Goal: Task Accomplishment & Management: Manage account settings

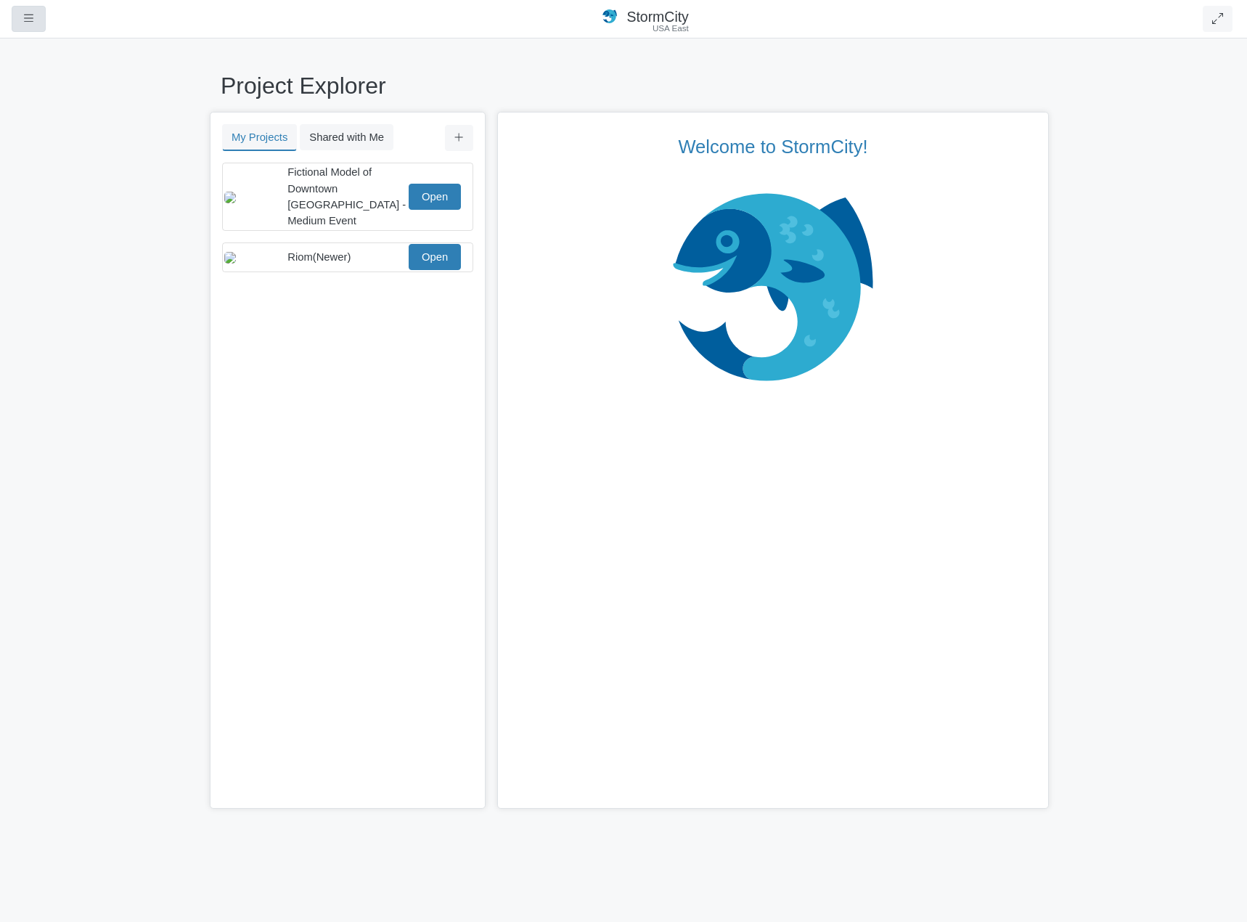
click at [49, 28] on div "Projects Groups Users Preferences Profiles Data Centers Accounts Support About …" at bounding box center [32, 19] width 40 height 26
click at [39, 22] on button "button" at bounding box center [29, 19] width 34 height 26
click at [94, 123] on link "Profiles" at bounding box center [69, 128] width 115 height 22
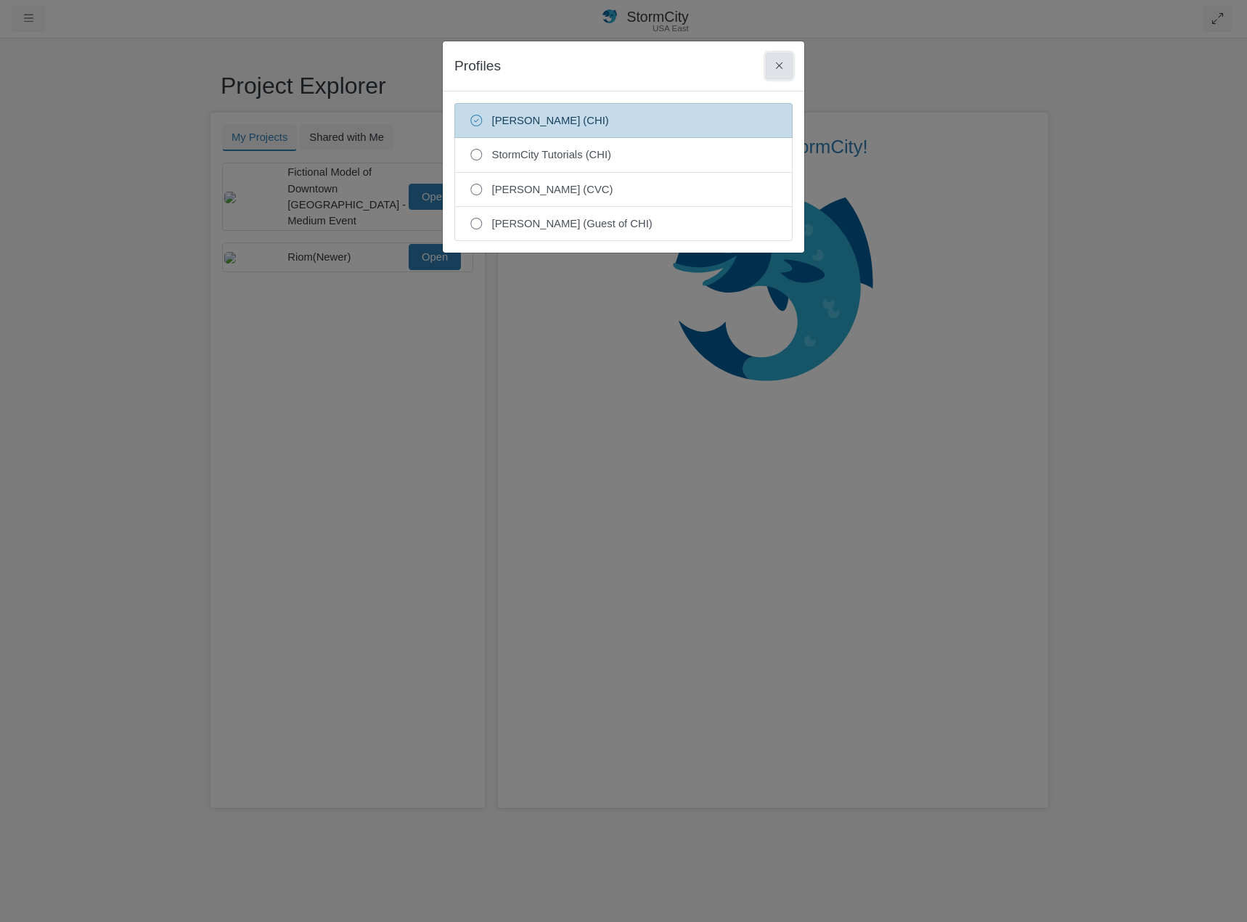
click at [779, 61] on icon at bounding box center [779, 65] width 8 height 11
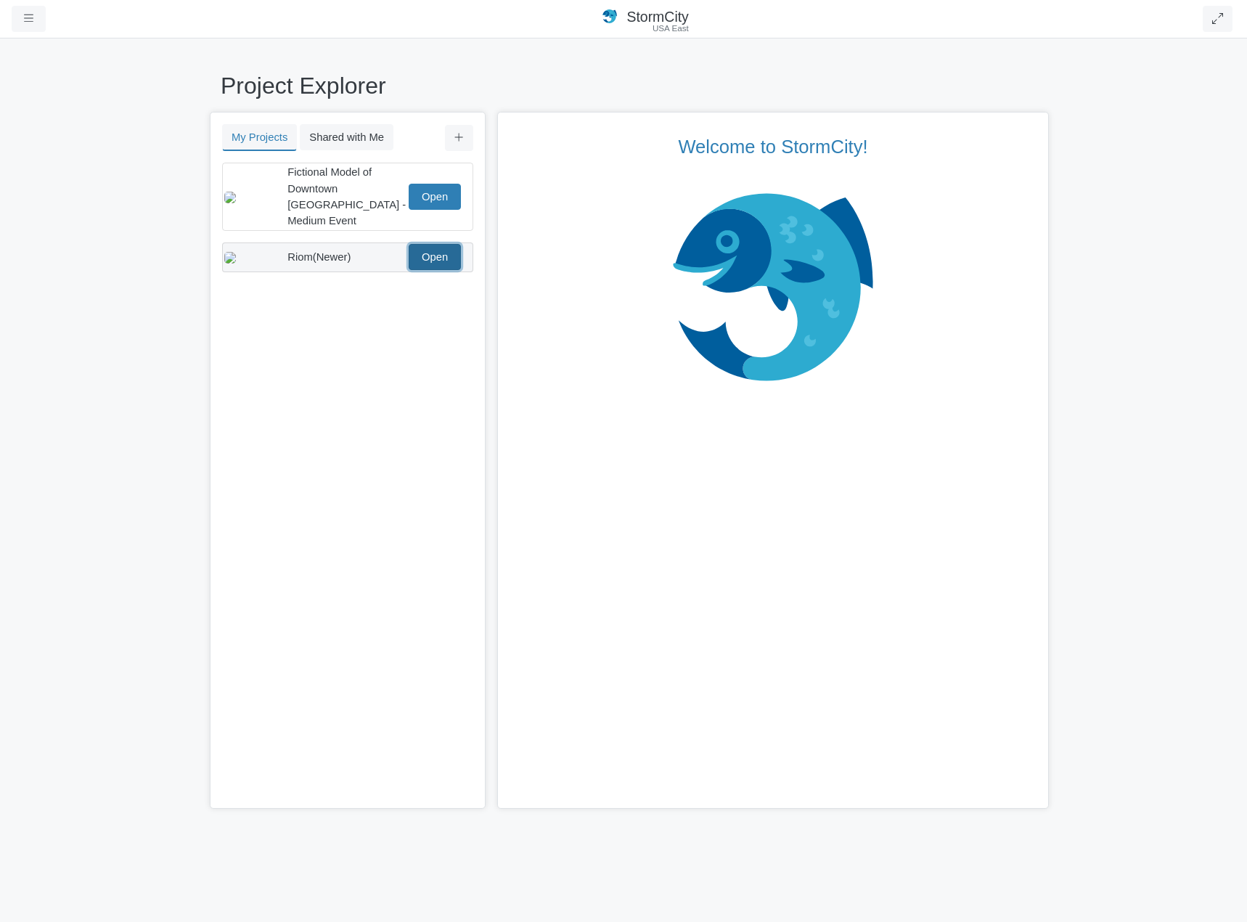
click at [430, 250] on link "Open" at bounding box center [435, 257] width 52 height 26
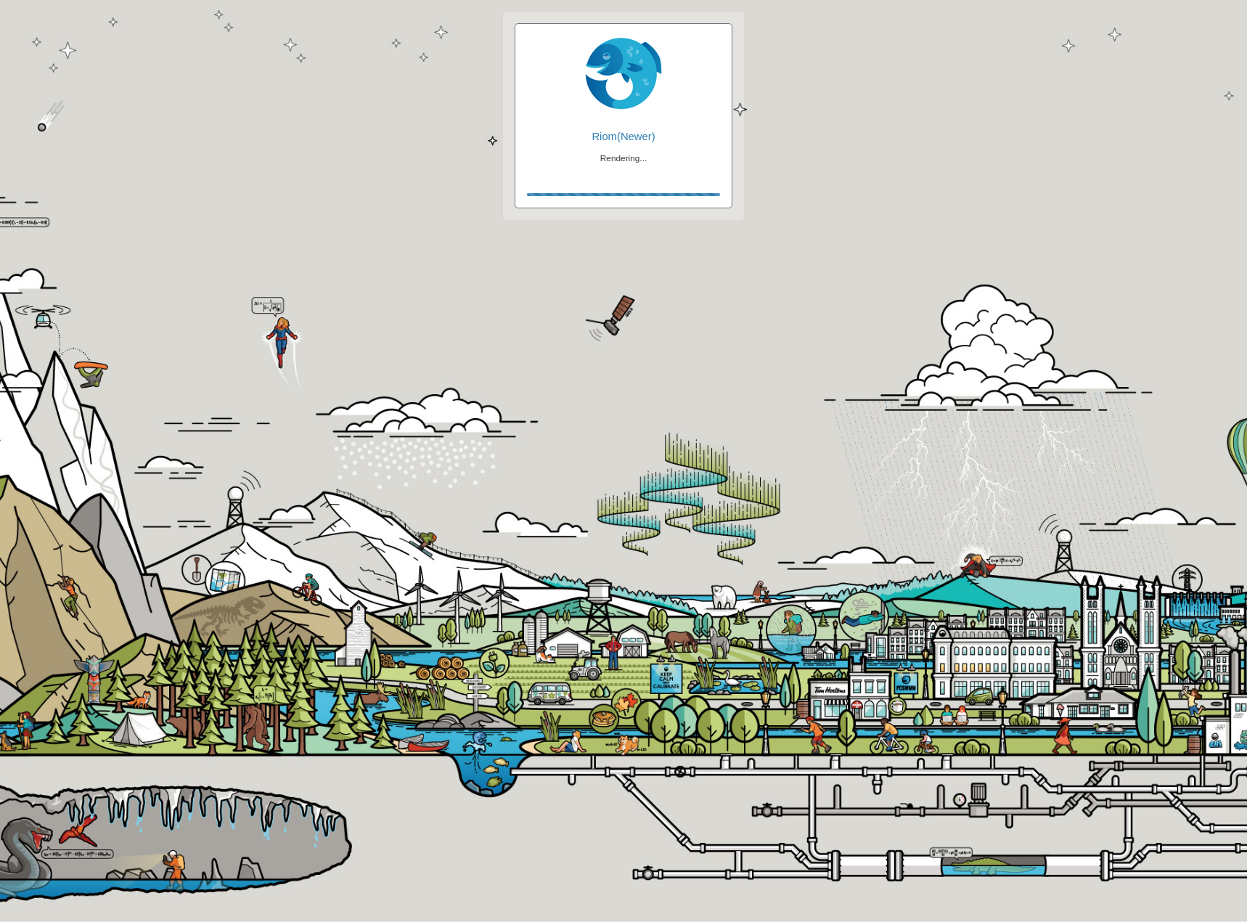
checkbox input "true"
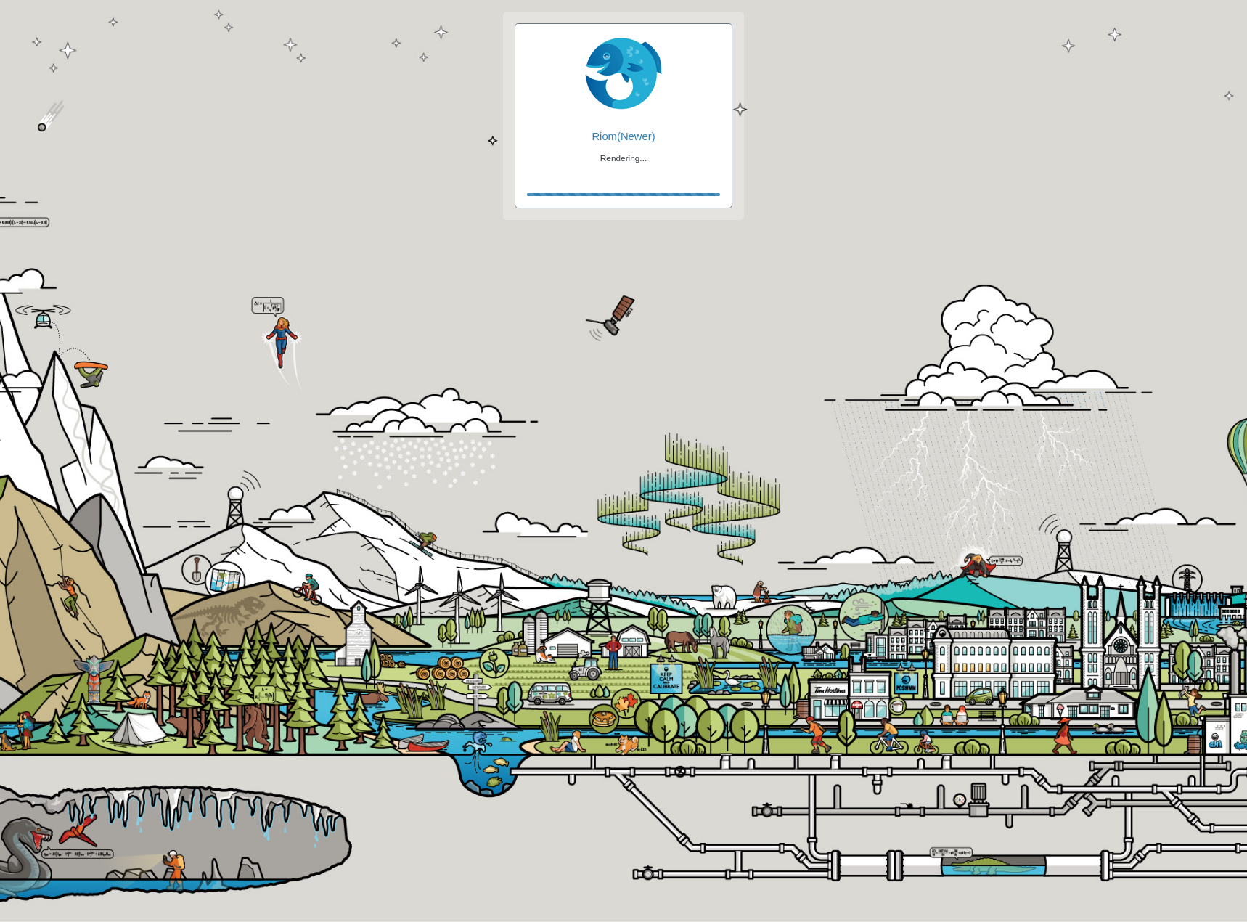
checkbox input "true"
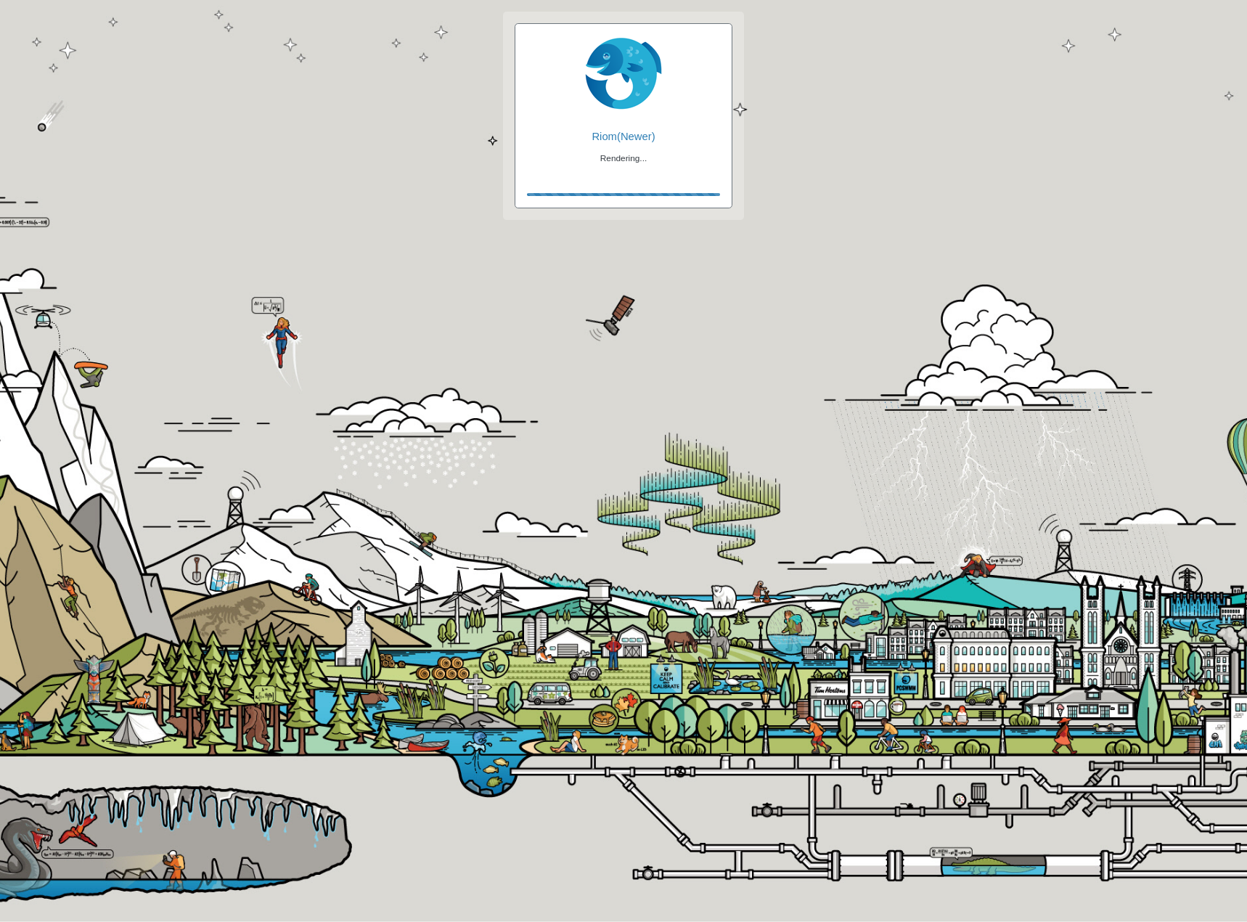
checkbox input "false"
checkbox input "true"
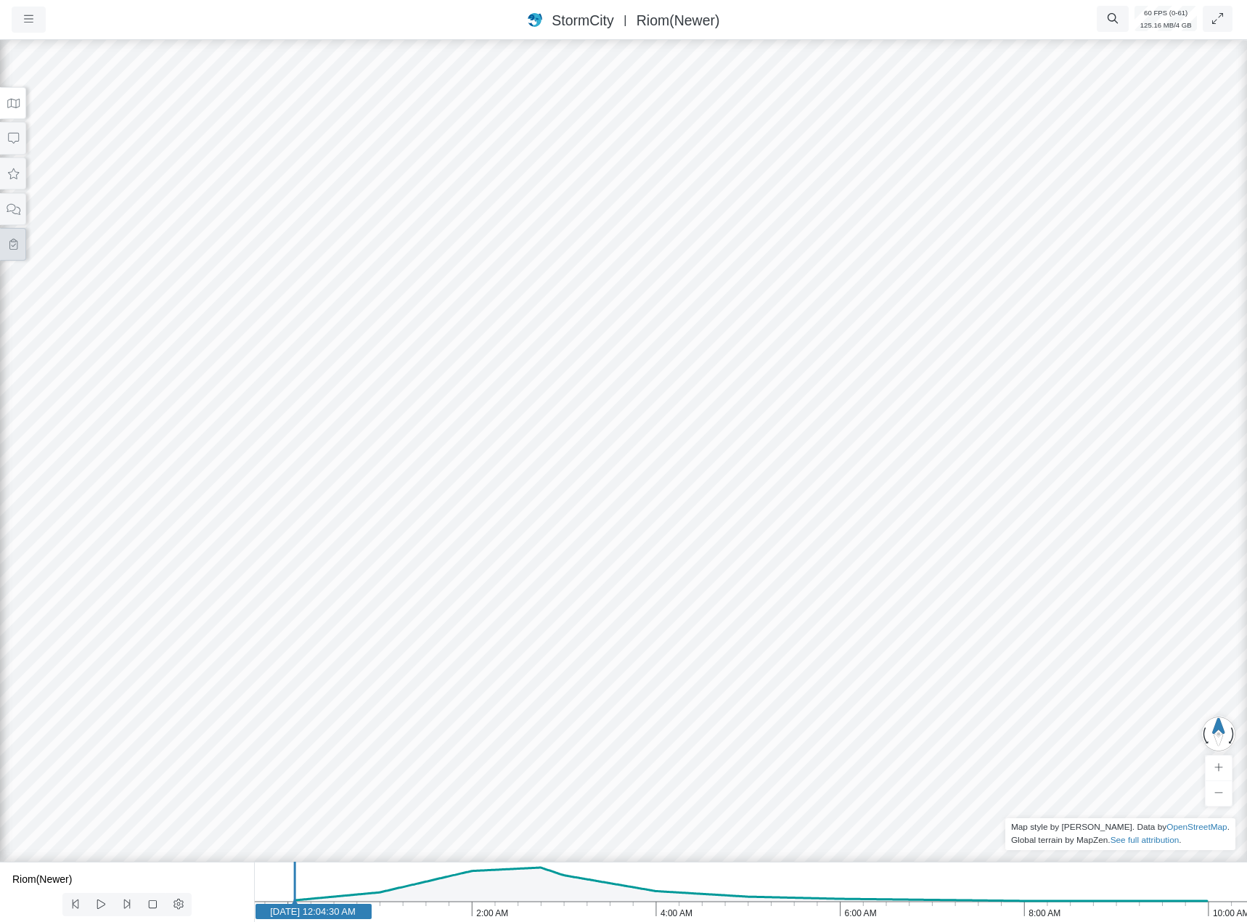
click at [15, 229] on button at bounding box center [13, 244] width 26 height 33
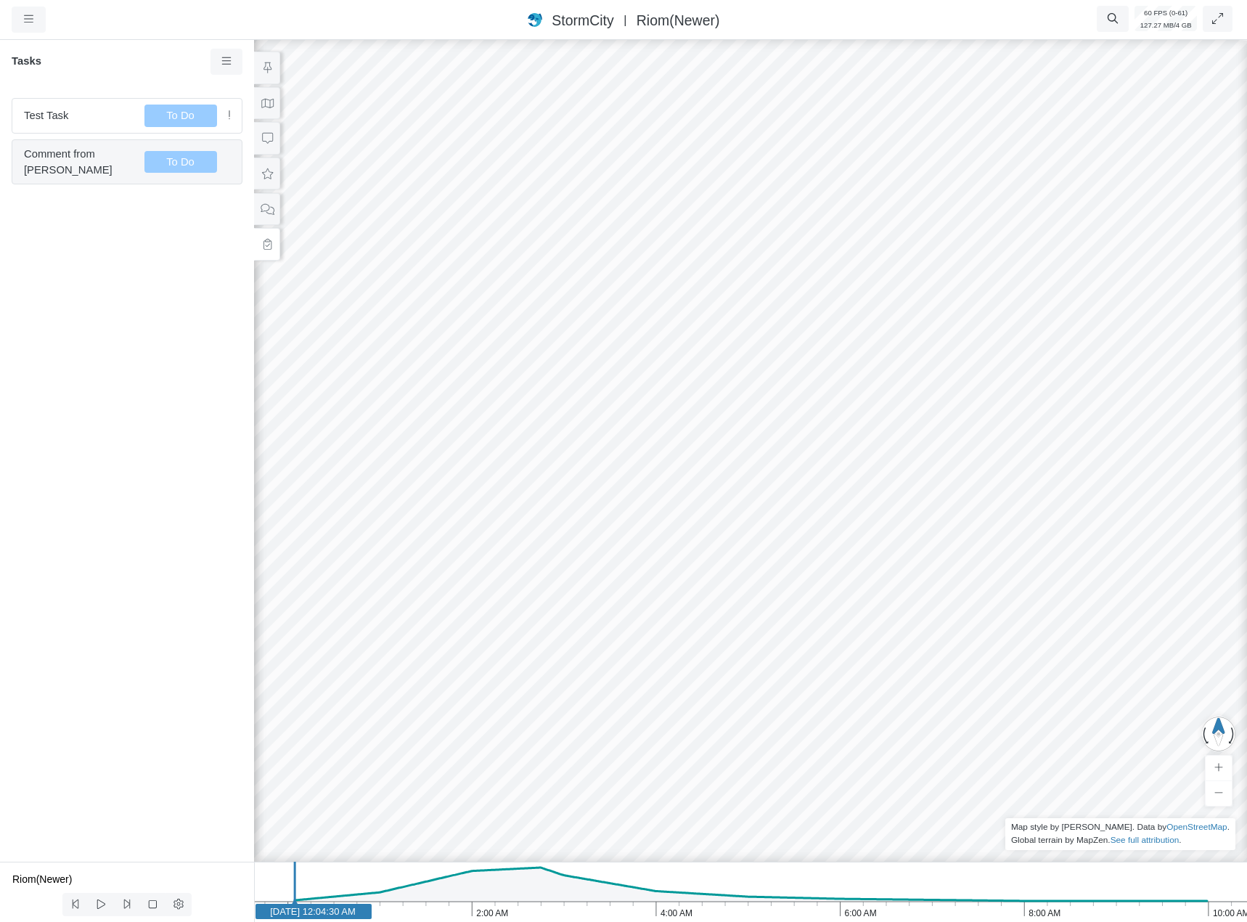
click at [110, 165] on span "Comment from [PERSON_NAME]" at bounding box center [78, 162] width 109 height 32
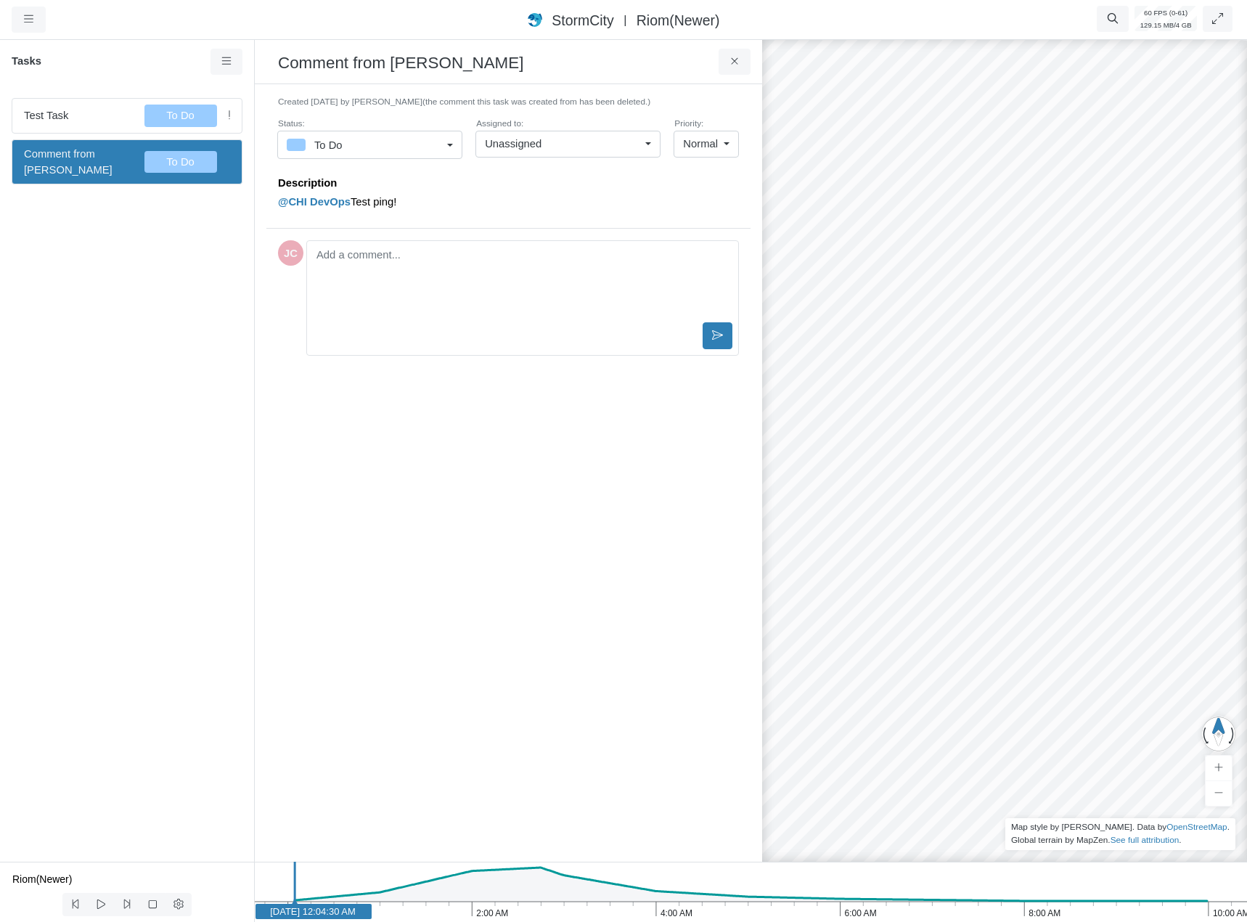
click at [440, 149] on div "To Do" at bounding box center [364, 145] width 155 height 18
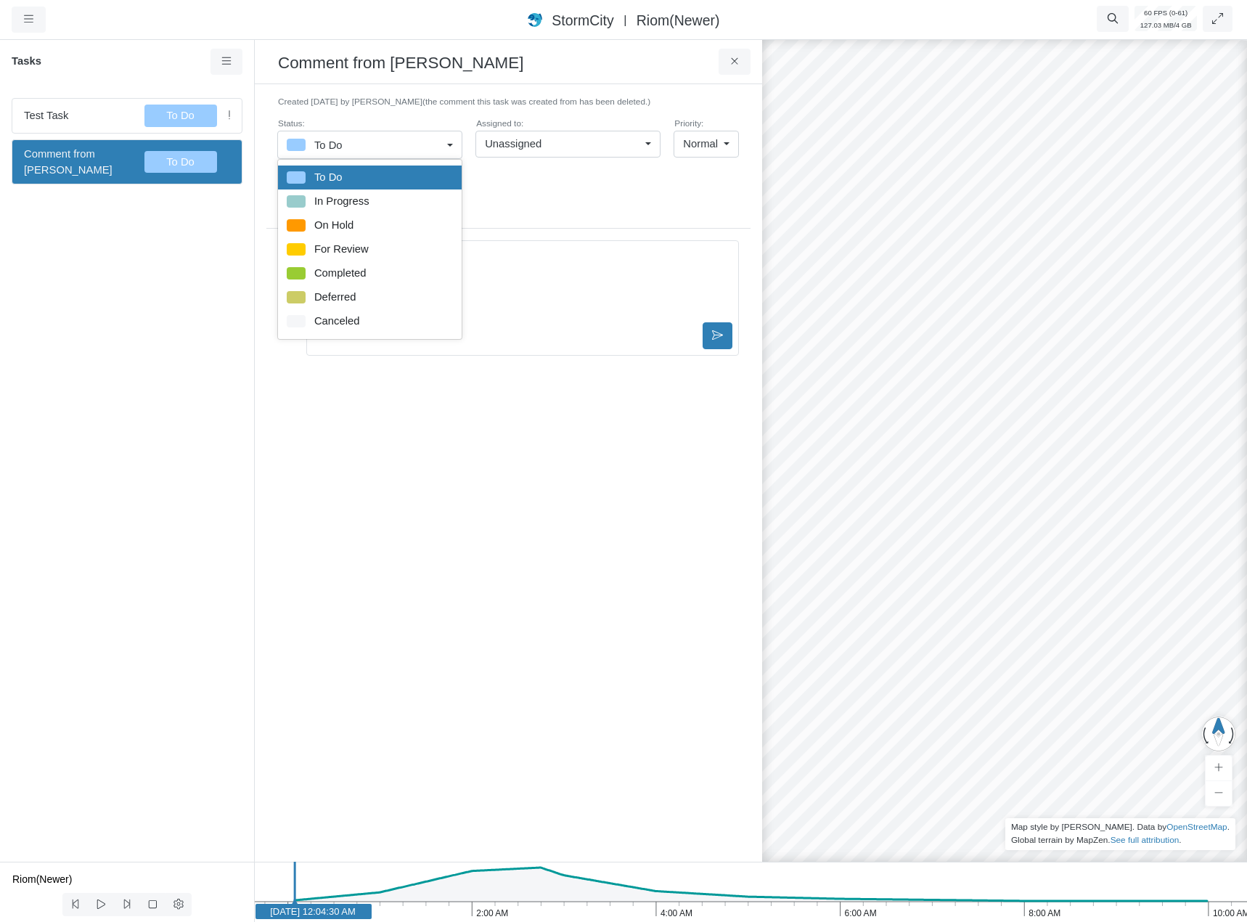
click at [544, 194] on p "@CHI DevOps Test ping!" at bounding box center [505, 202] width 454 height 16
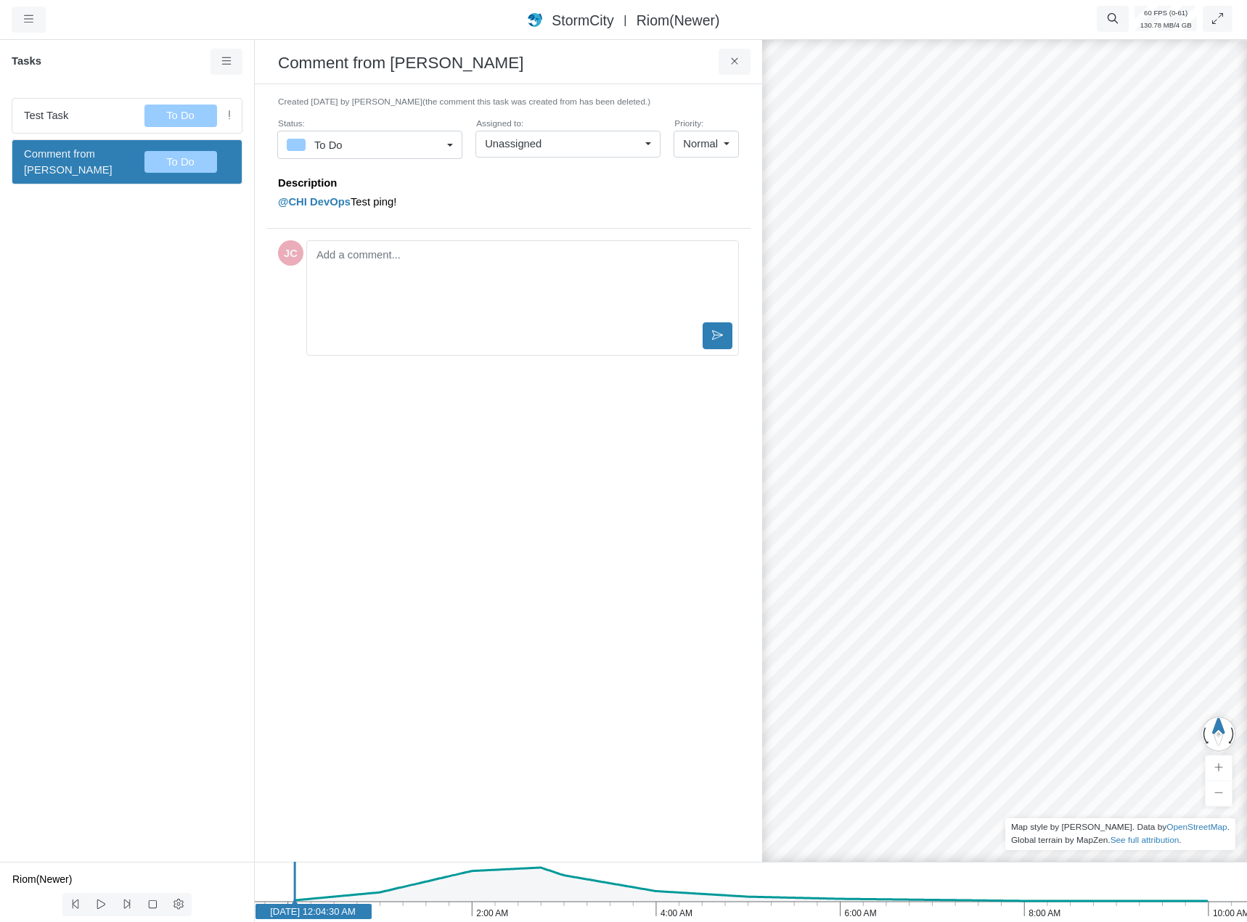
click at [569, 148] on div "Unassigned" at bounding box center [562, 144] width 155 height 16
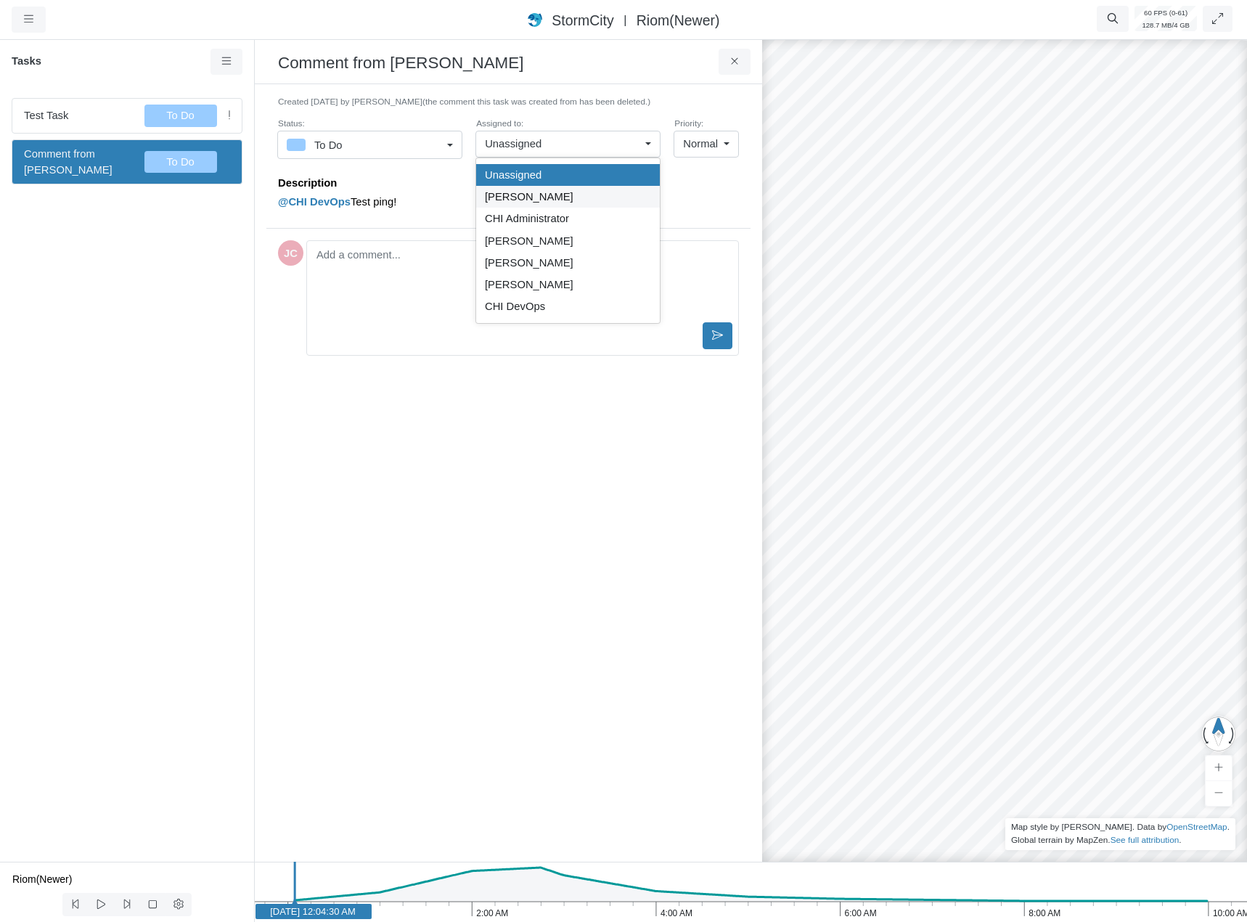
click at [559, 196] on div "[PERSON_NAME]" at bounding box center [568, 197] width 166 height 16
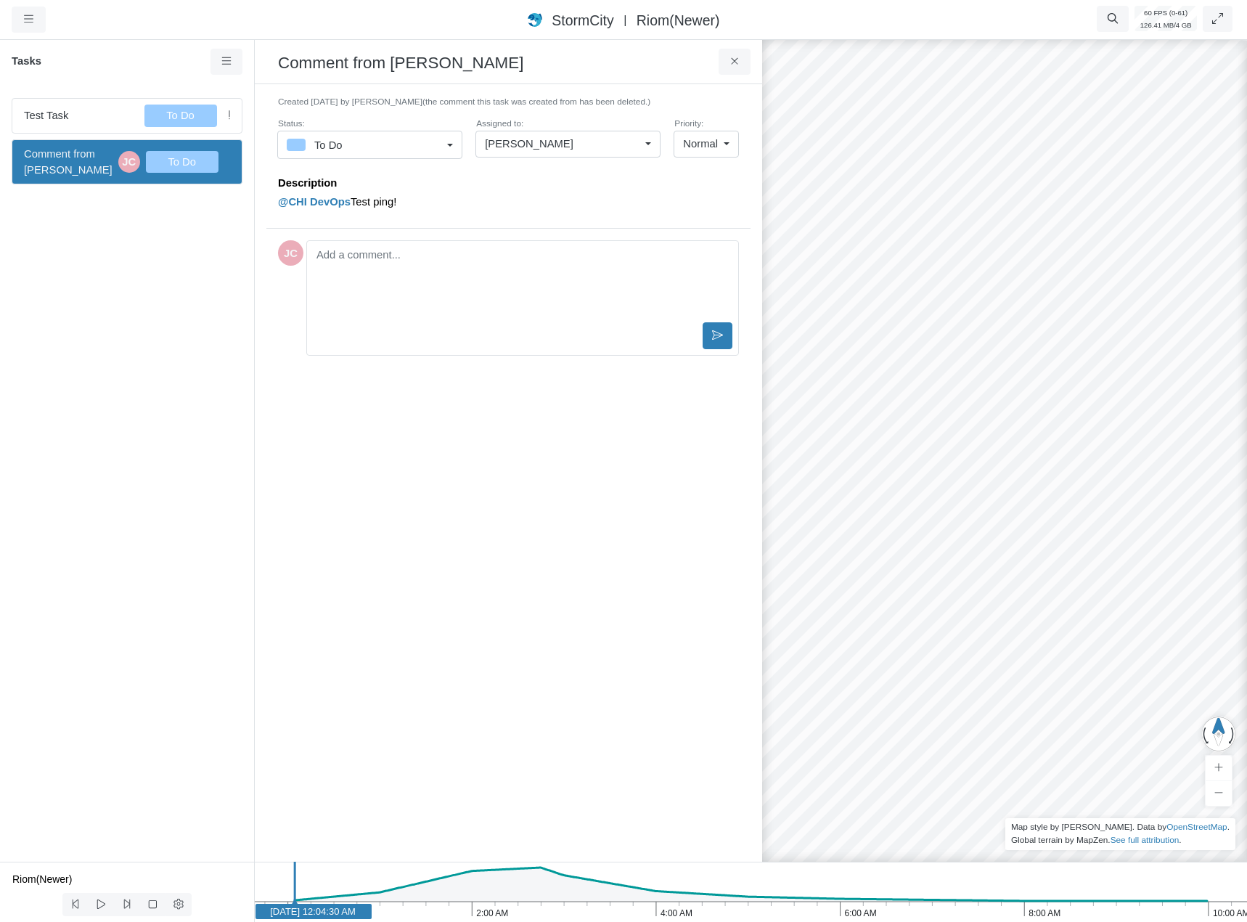
click at [571, 144] on div "[PERSON_NAME]" at bounding box center [562, 144] width 155 height 16
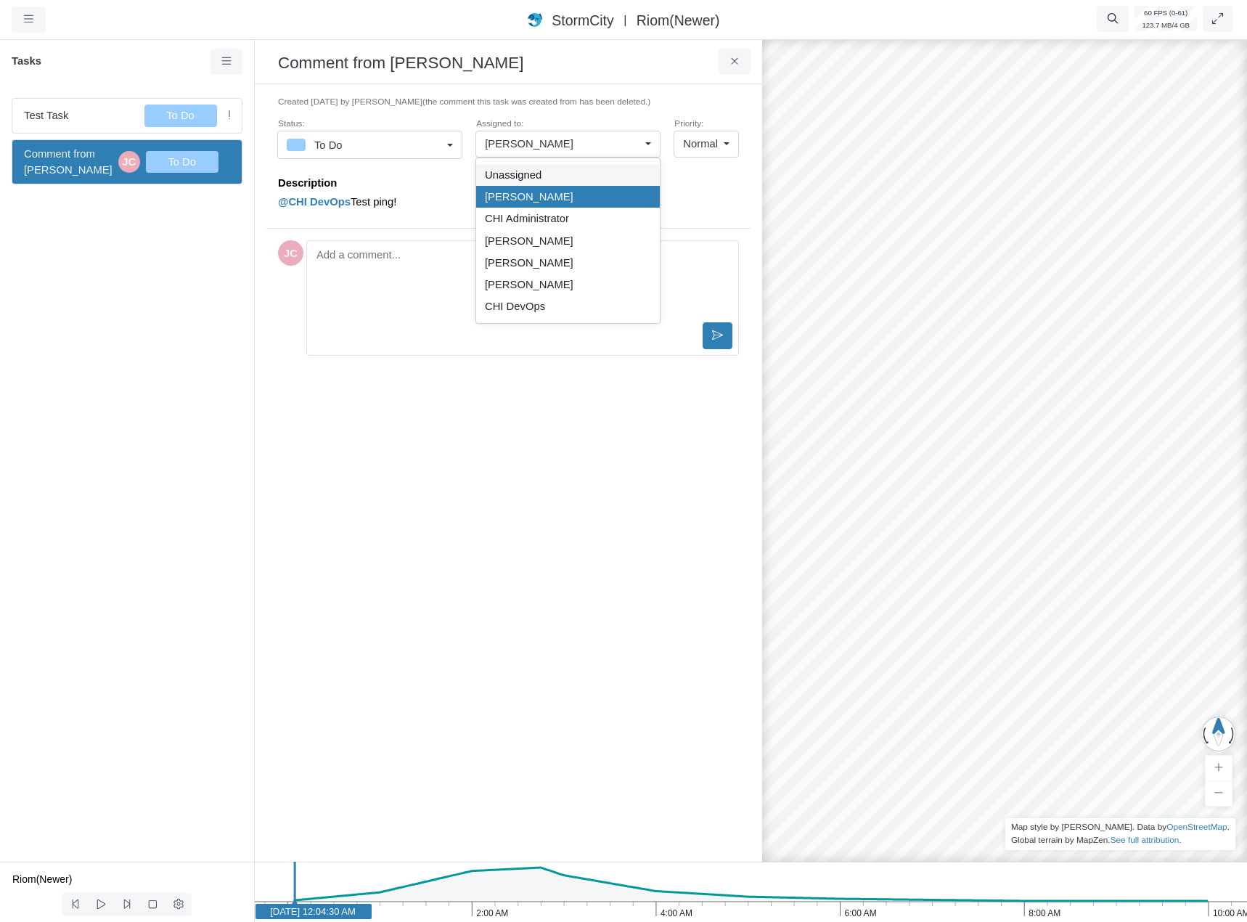
click at [565, 178] on div "Unassigned" at bounding box center [568, 175] width 166 height 16
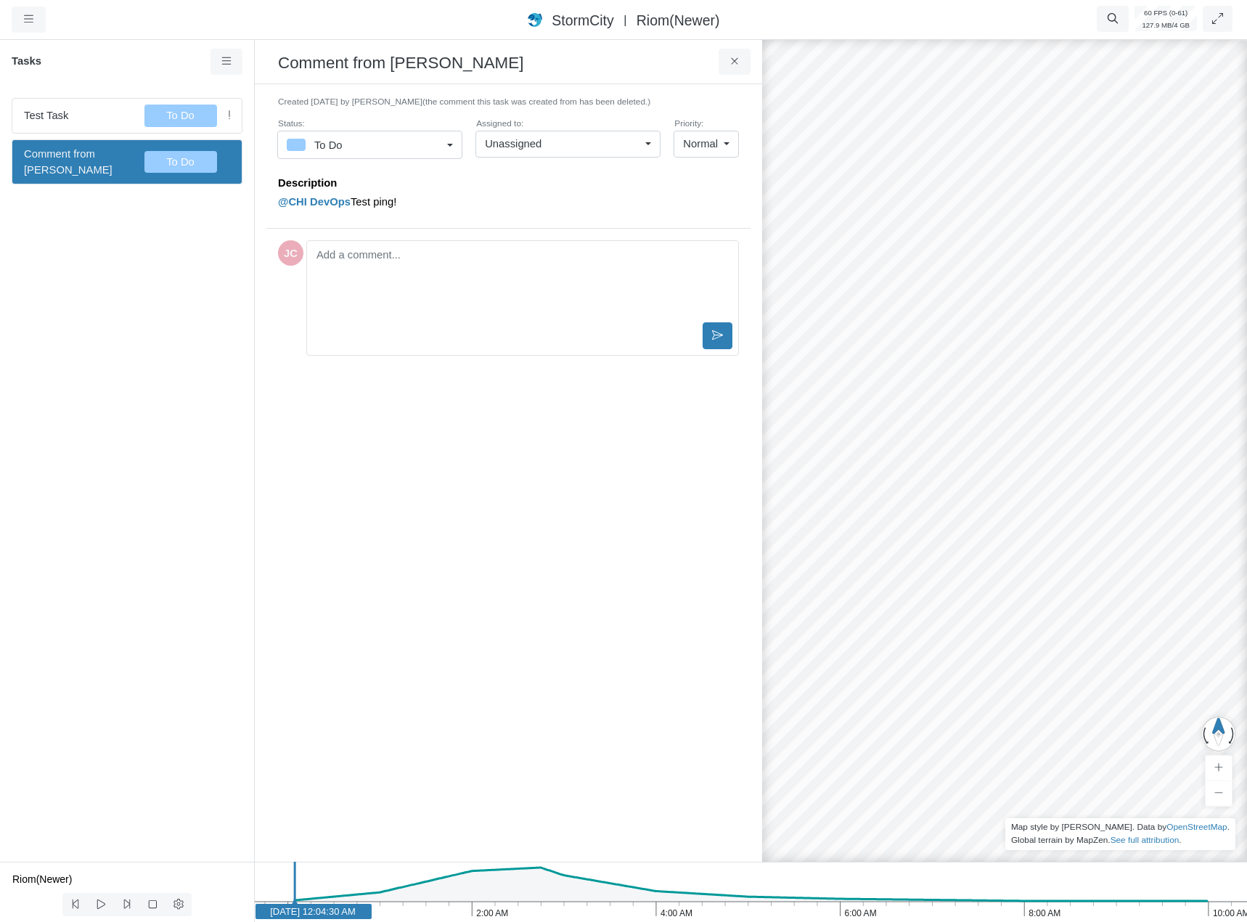
click at [580, 138] on div "Unassigned" at bounding box center [562, 144] width 155 height 16
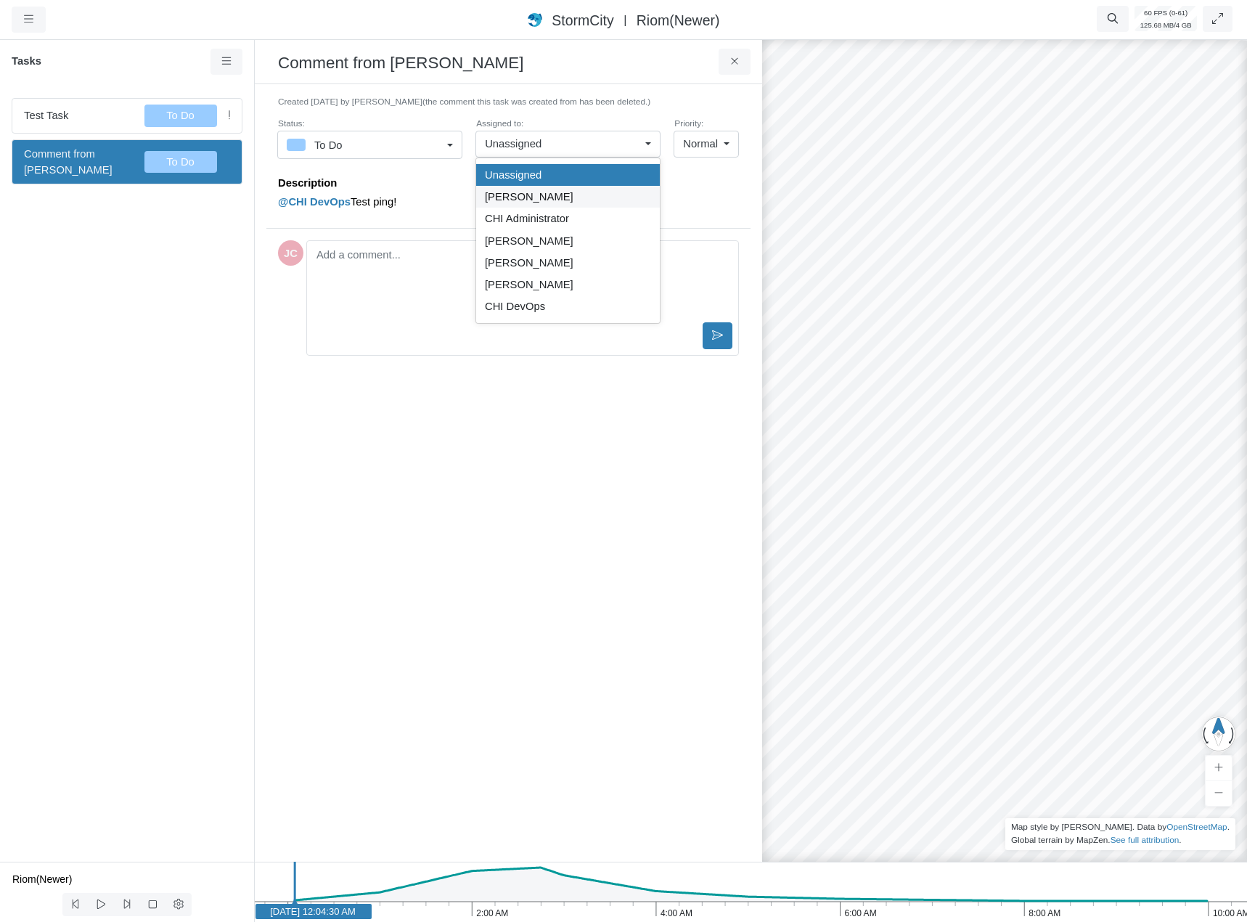
click at [561, 198] on div "[PERSON_NAME]" at bounding box center [568, 197] width 166 height 16
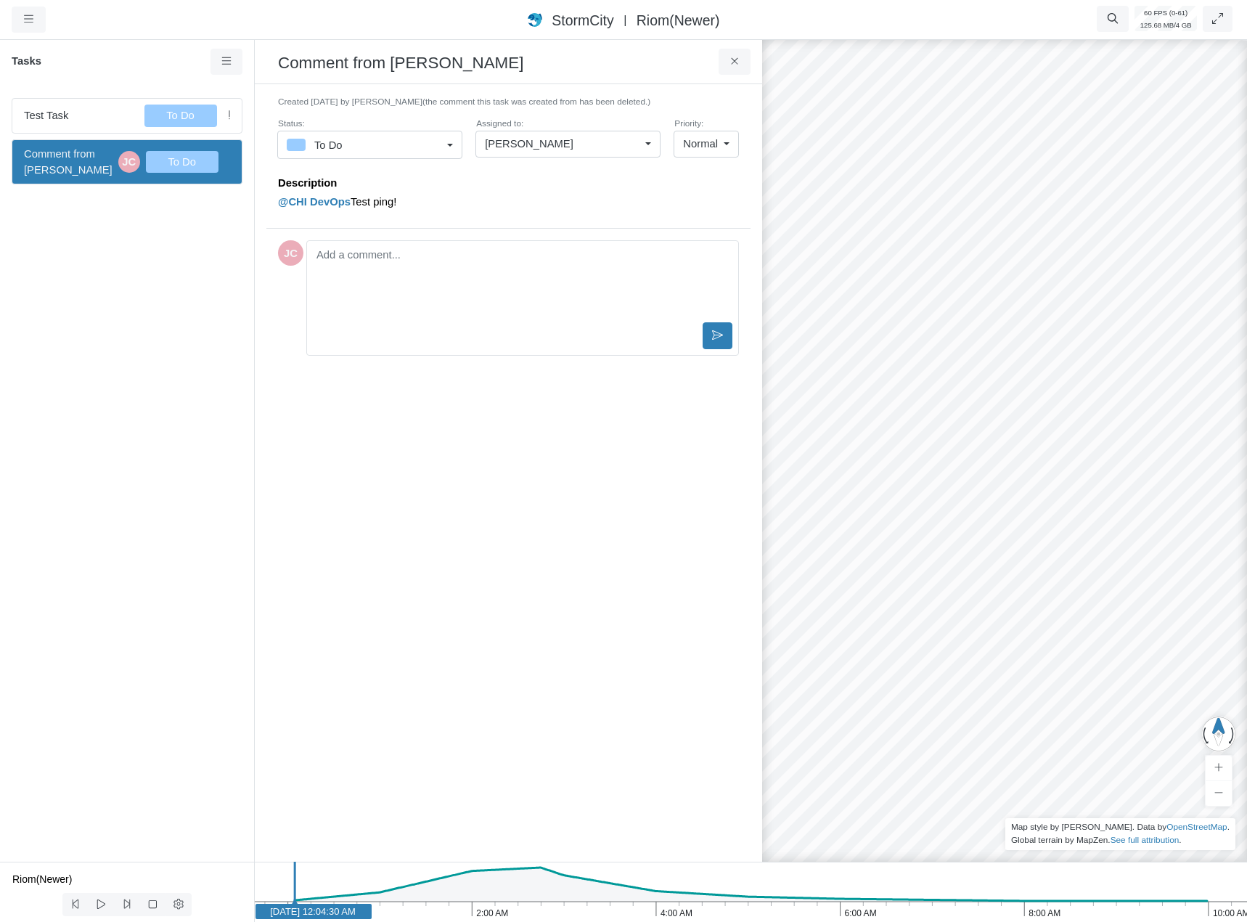
click at [697, 149] on span "Normal" at bounding box center [700, 144] width 35 height 16
click at [701, 218] on span "High" at bounding box center [693, 218] width 22 height 16
click at [709, 147] on span "High" at bounding box center [707, 144] width 22 height 16
click at [710, 166] on link "Low" at bounding box center [712, 175] width 52 height 22
click at [646, 219] on div "Description @CHI DevOps Test ping!" at bounding box center [508, 196] width 461 height 63
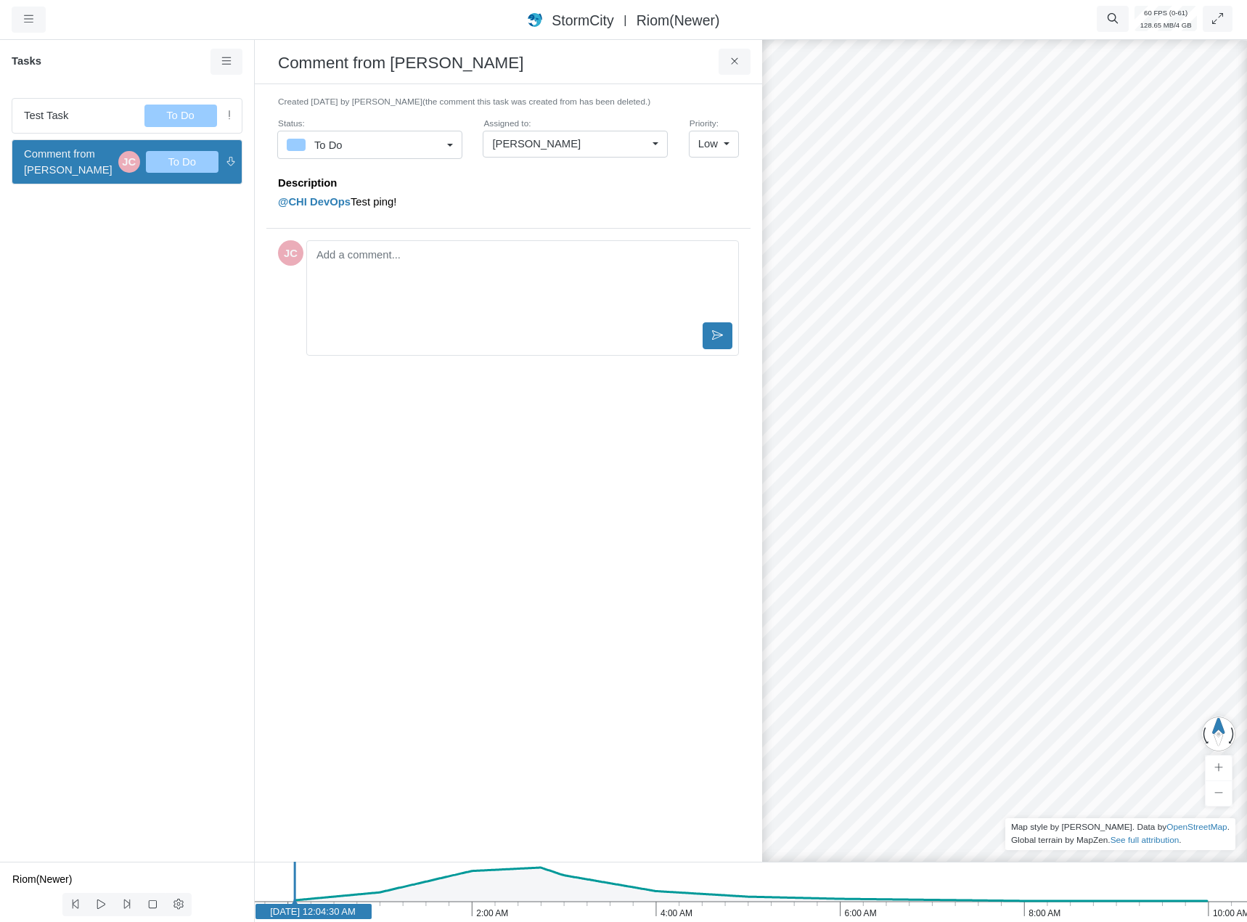
click at [433, 152] on div "To Do" at bounding box center [364, 145] width 155 height 18
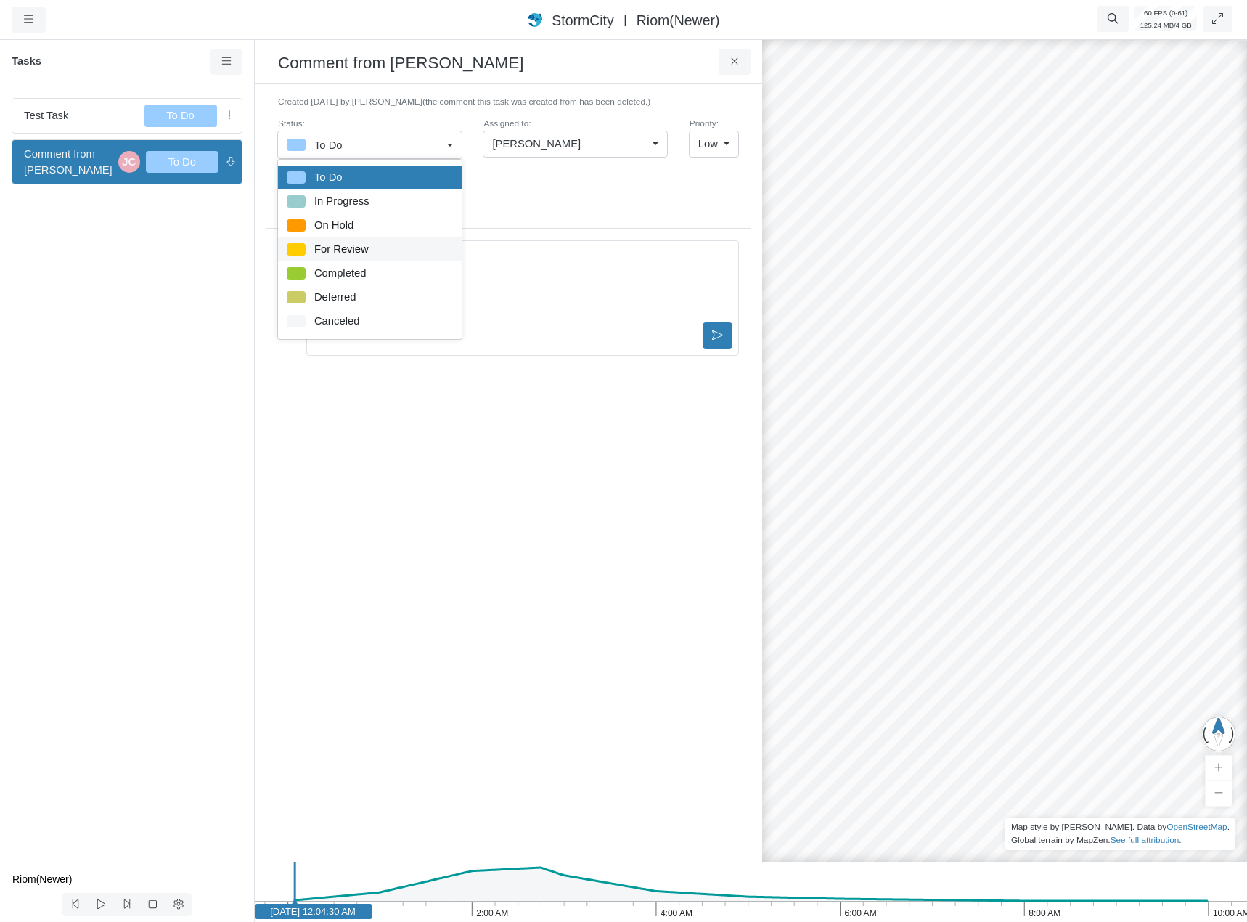
click at [383, 253] on div "For Review" at bounding box center [370, 249] width 166 height 18
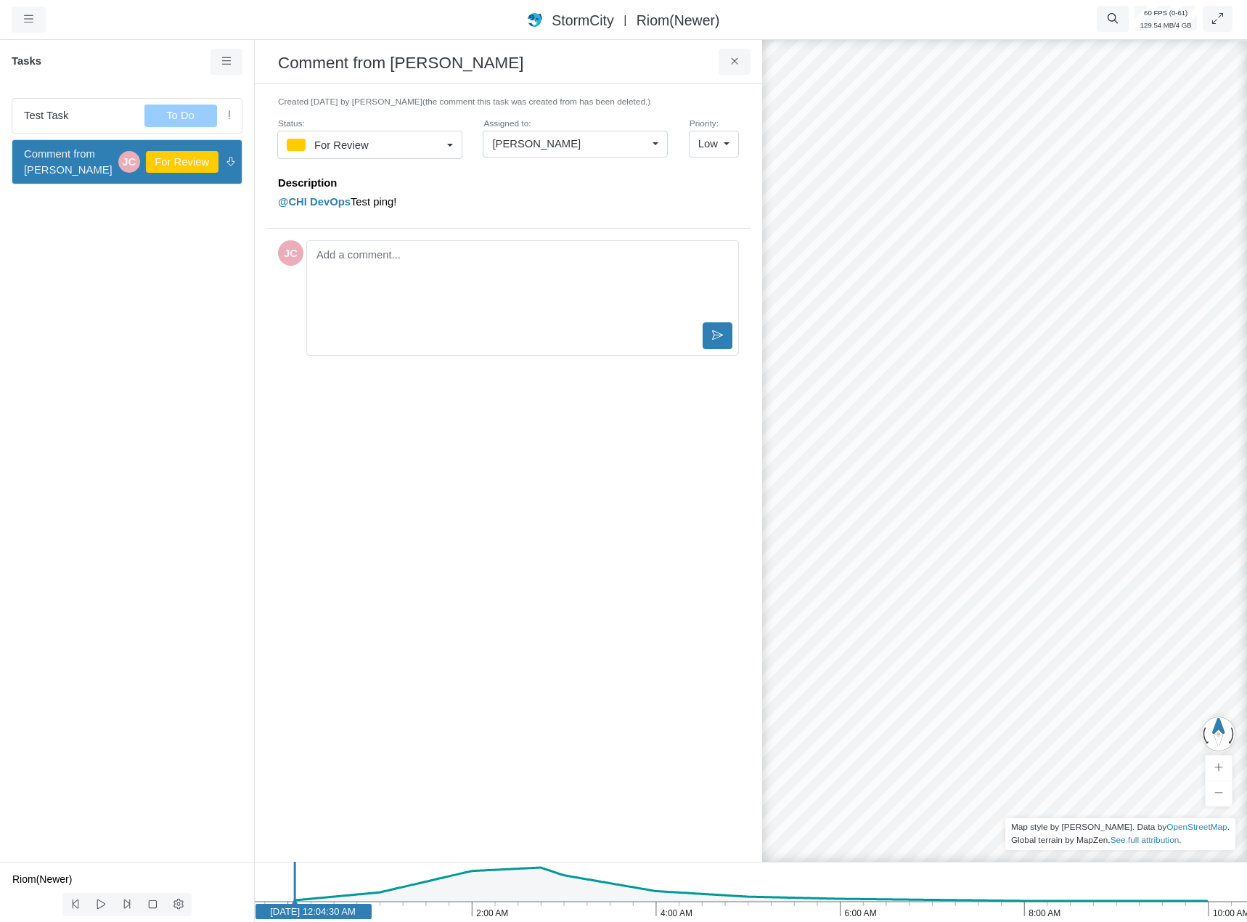
click at [442, 153] on link "For Review" at bounding box center [369, 145] width 185 height 28
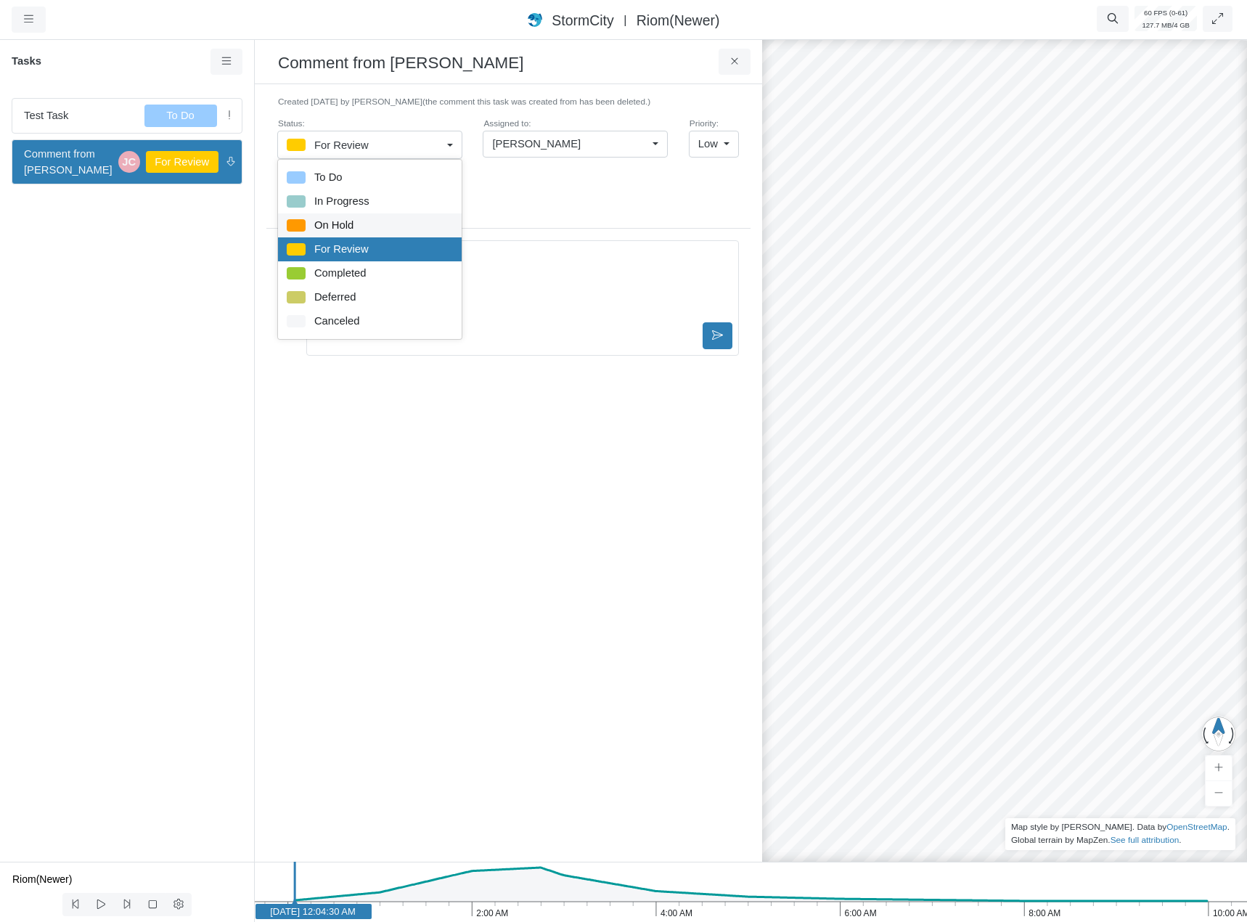
click at [384, 226] on div "On Hold" at bounding box center [370, 225] width 166 height 18
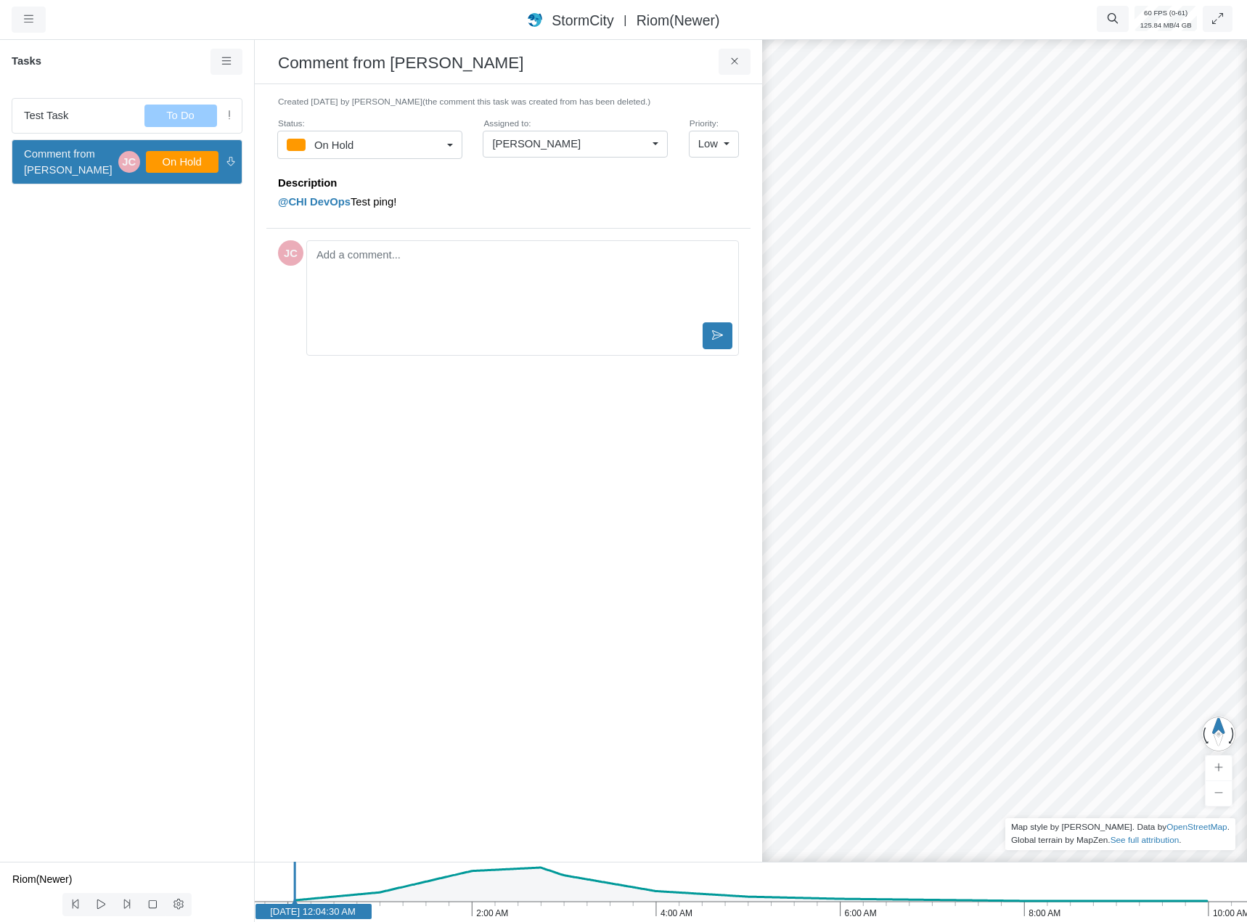
click at [459, 218] on div "Description @CHI DevOps Test ping!" at bounding box center [508, 196] width 461 height 63
click at [731, 66] on icon at bounding box center [735, 61] width 14 height 11
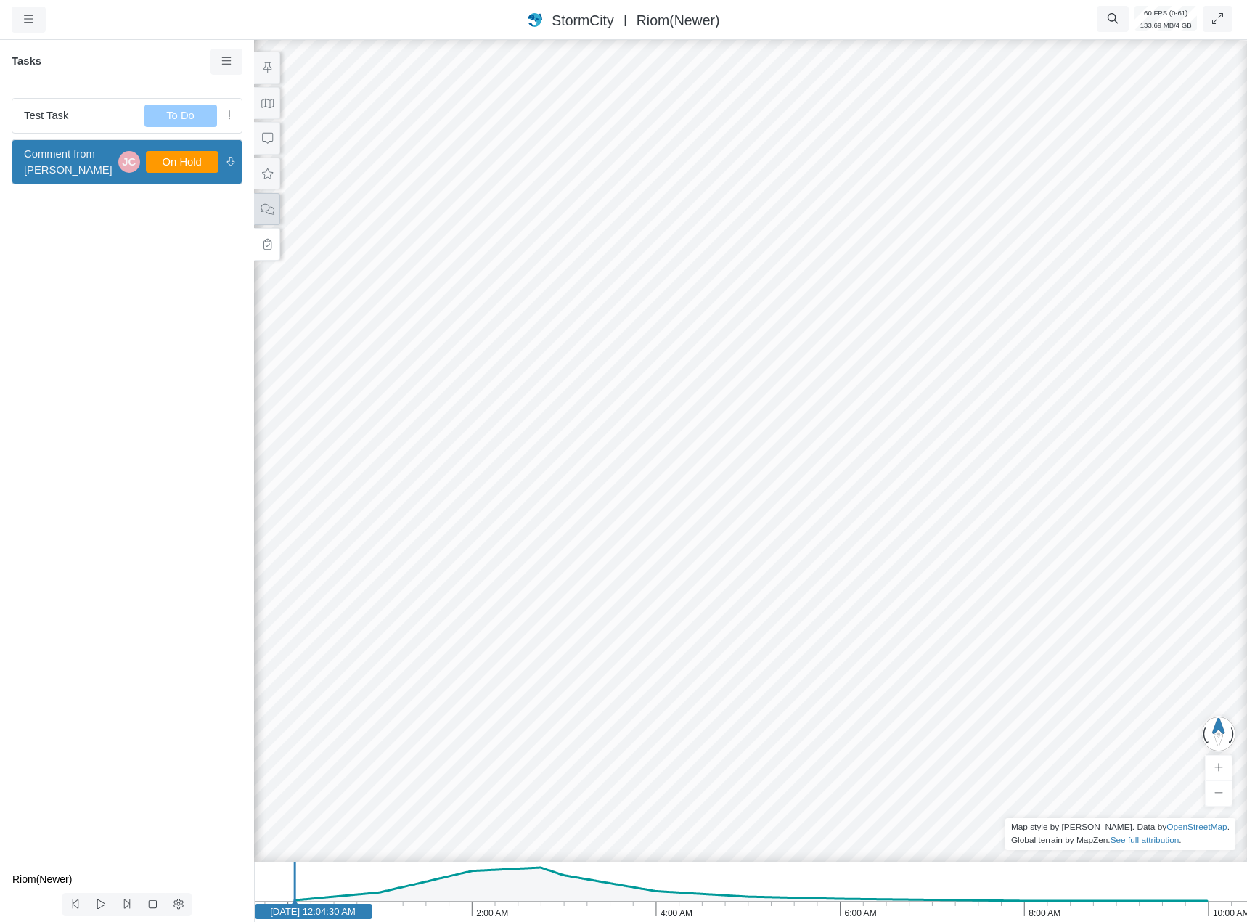
click at [275, 210] on button at bounding box center [267, 209] width 26 height 33
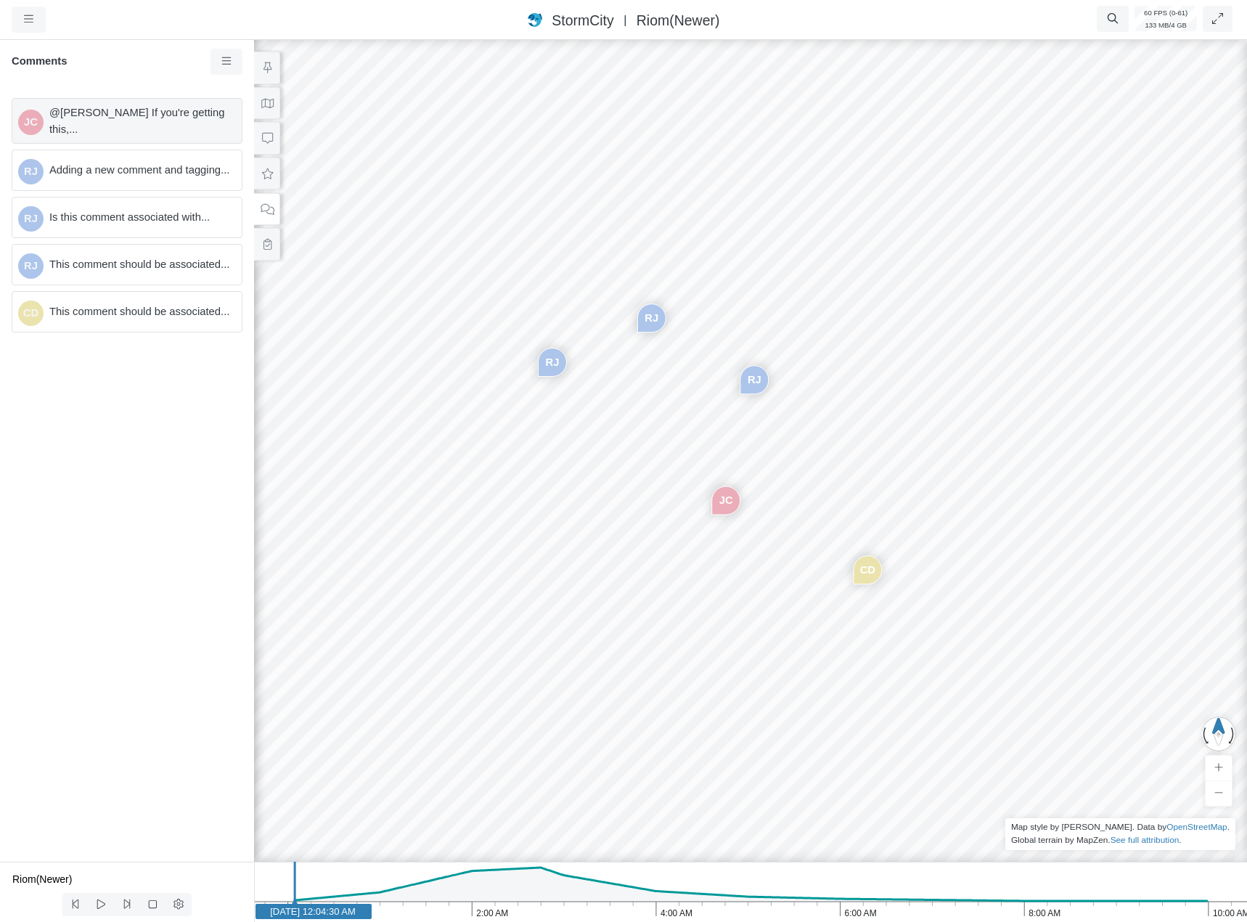
click at [188, 126] on span "@[PERSON_NAME] If you're getting this,..." at bounding box center [139, 120] width 181 height 32
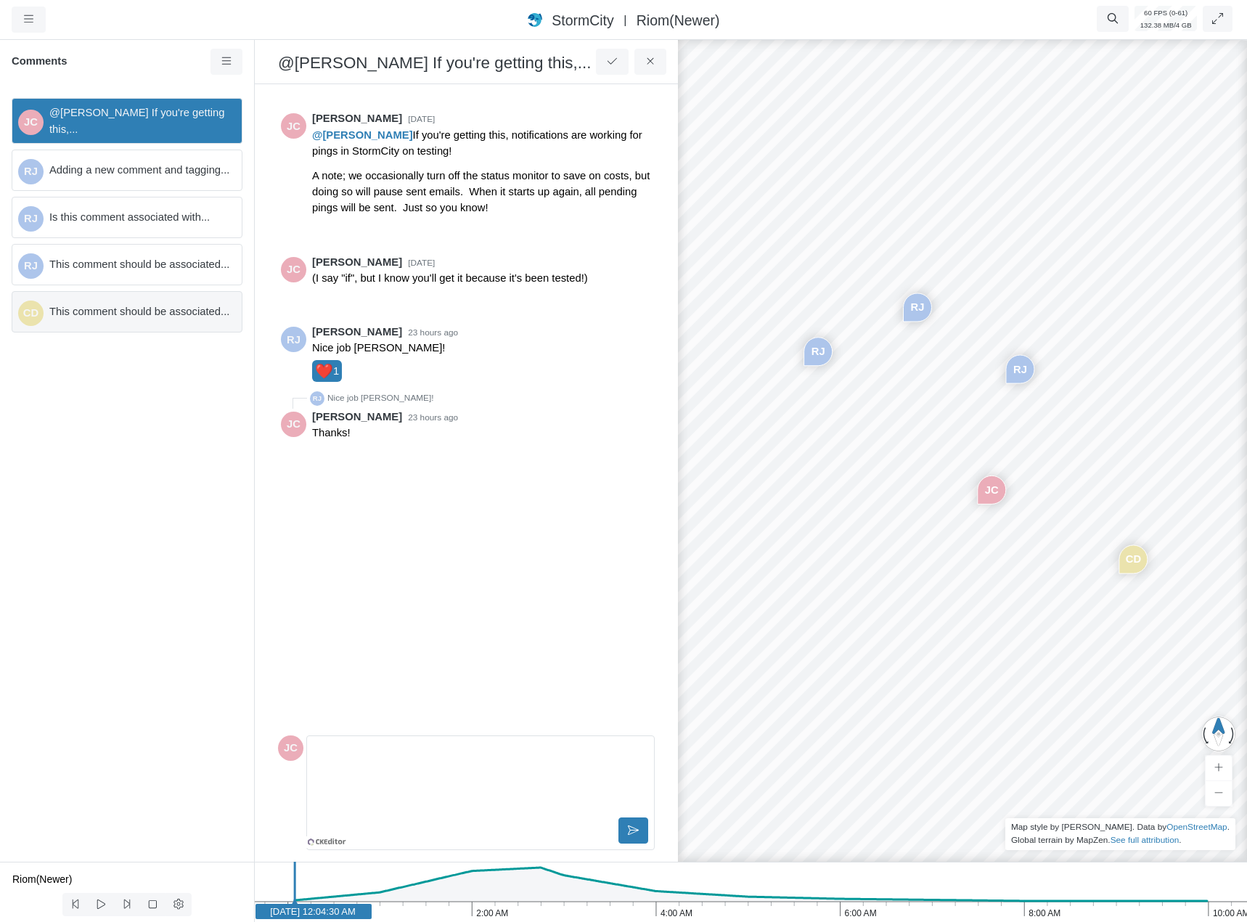
click at [157, 301] on div "CD This comment should be associated..." at bounding box center [127, 311] width 231 height 41
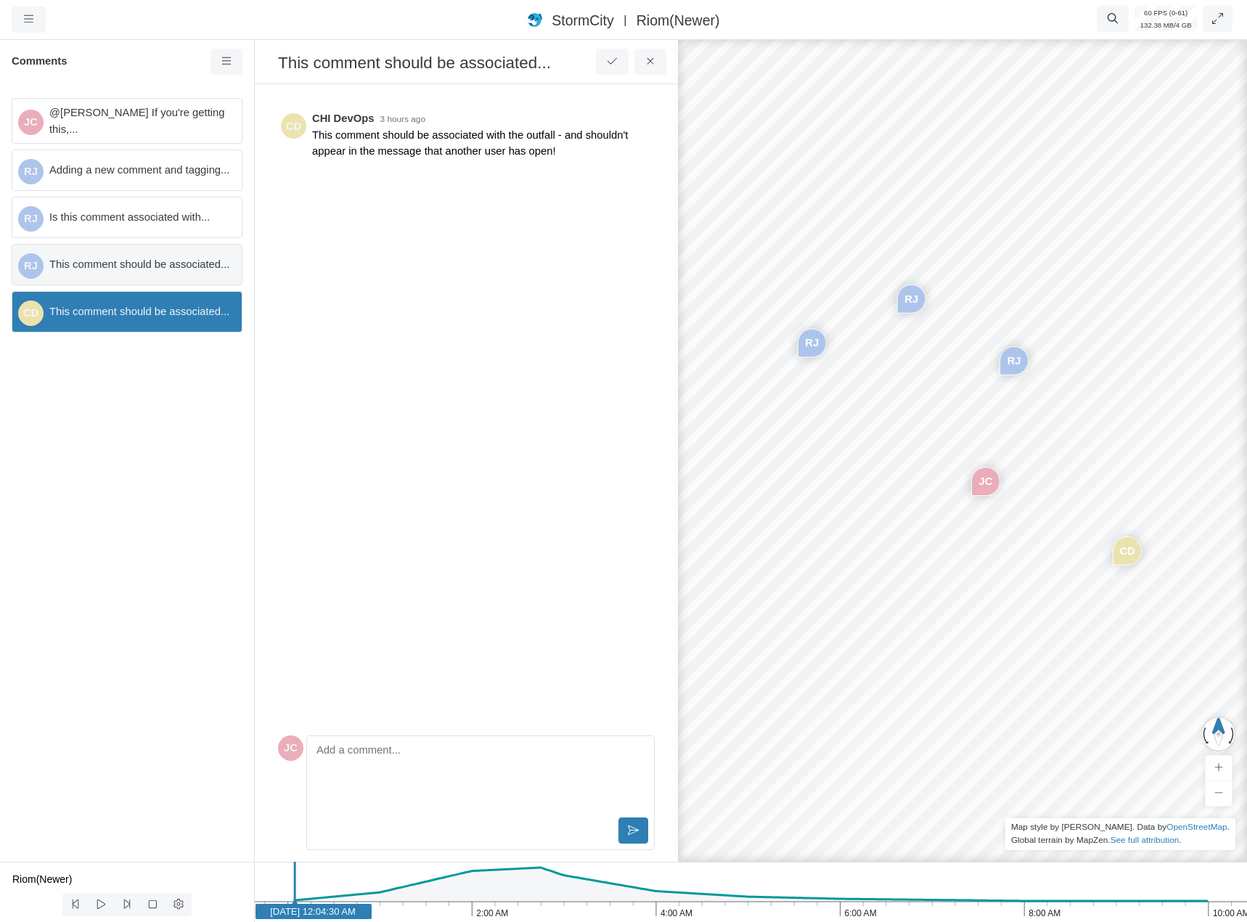
click at [162, 278] on div "RJ This comment should be associated..." at bounding box center [127, 264] width 231 height 41
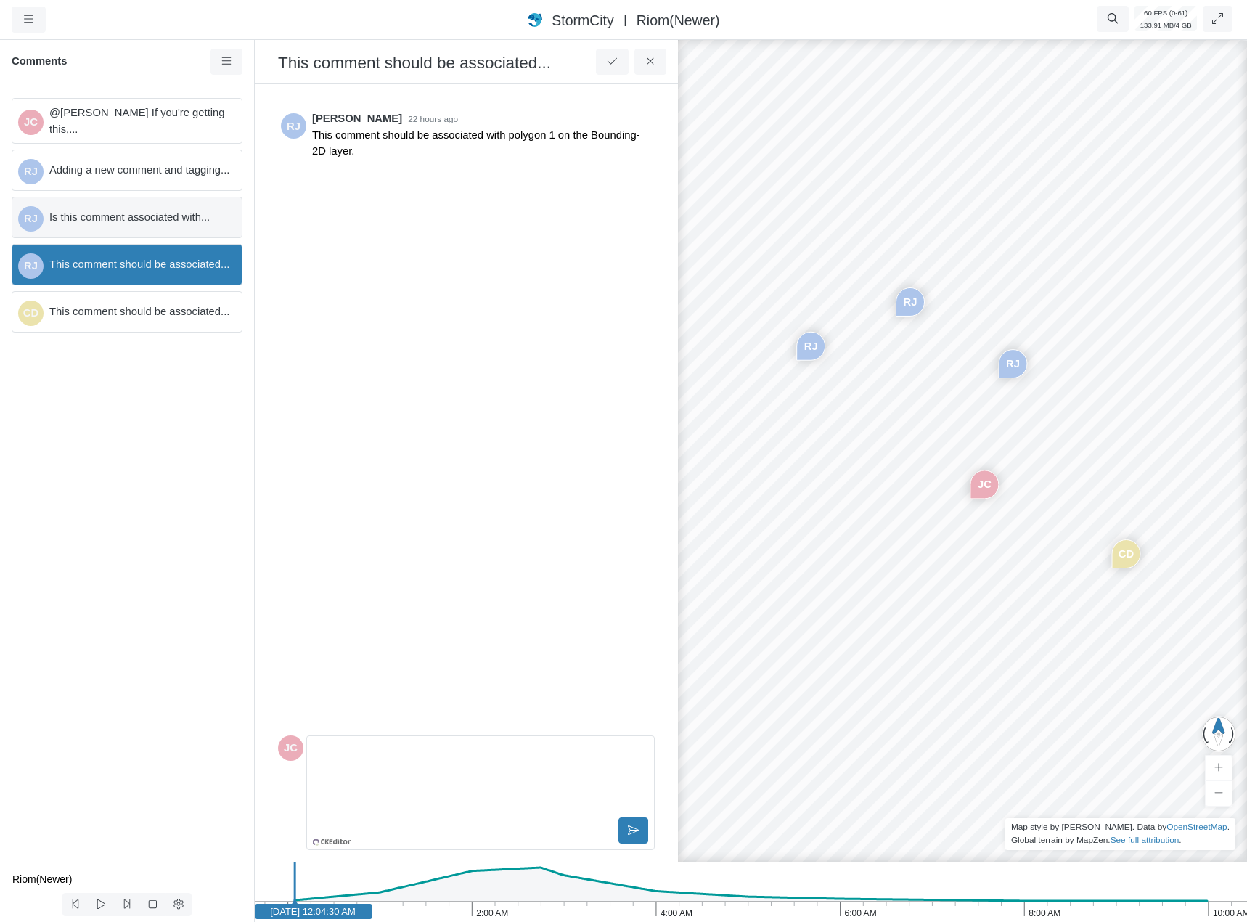
click at [160, 231] on div "RJ Is this comment associated with..." at bounding box center [127, 217] width 231 height 41
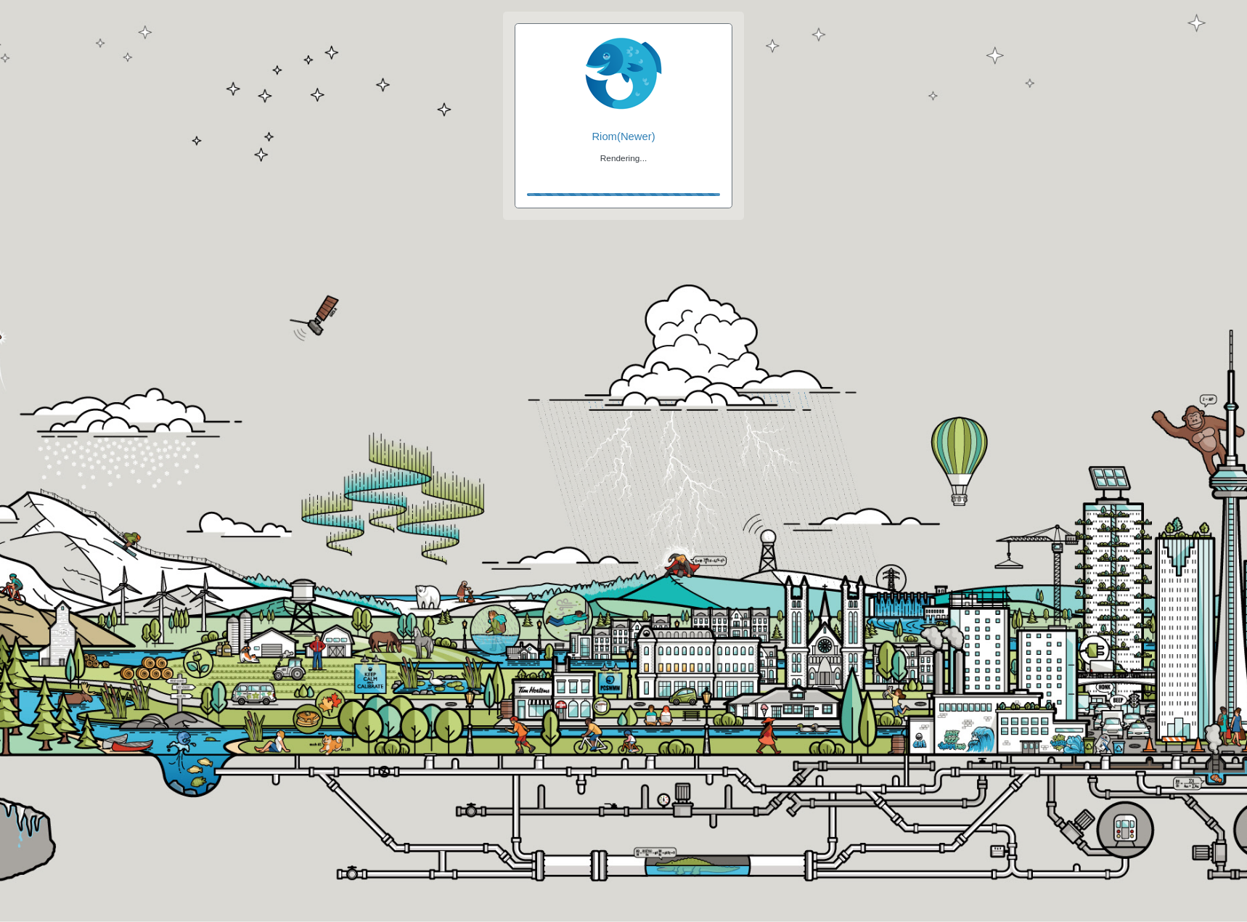
checkbox input "true"
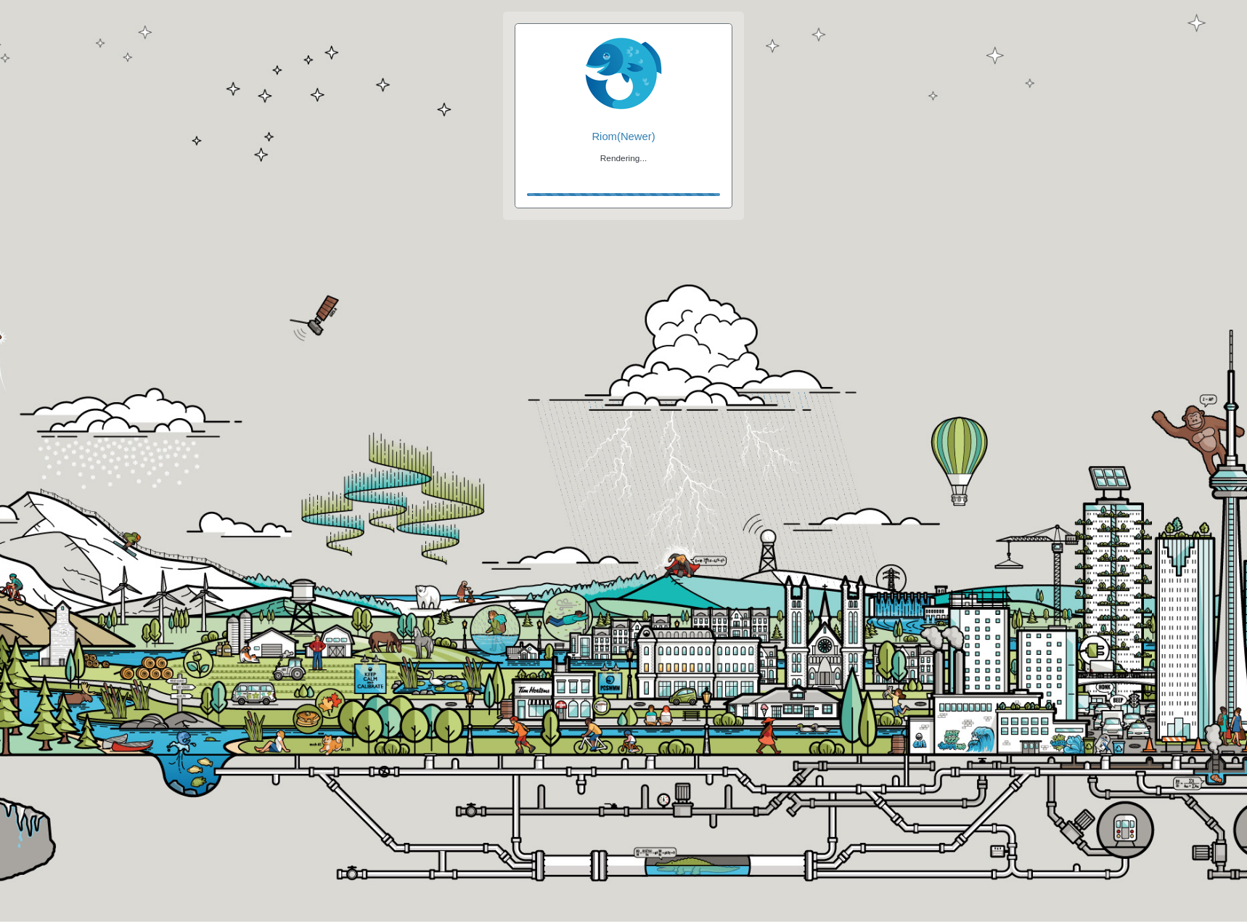
checkbox input "true"
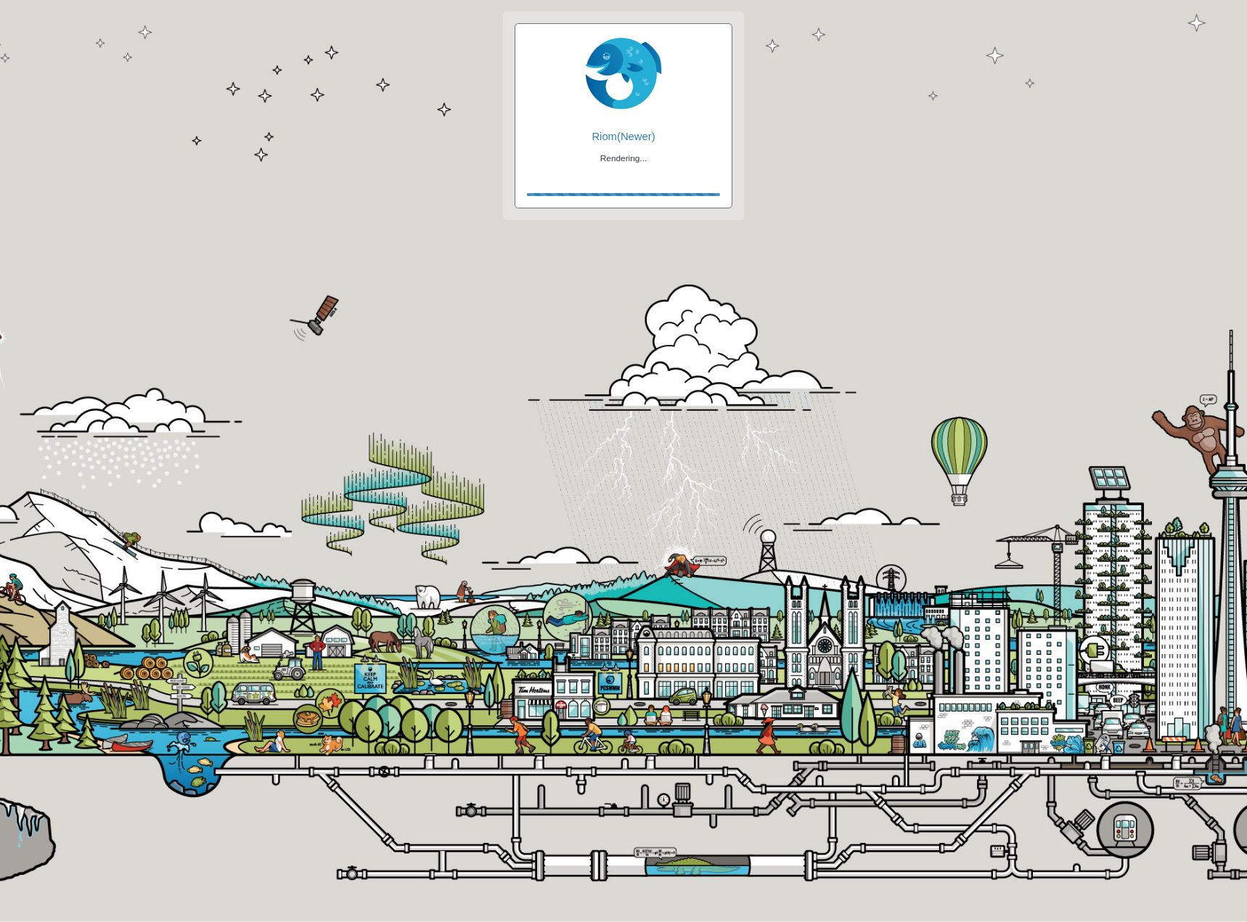
checkbox input "false"
checkbox input "true"
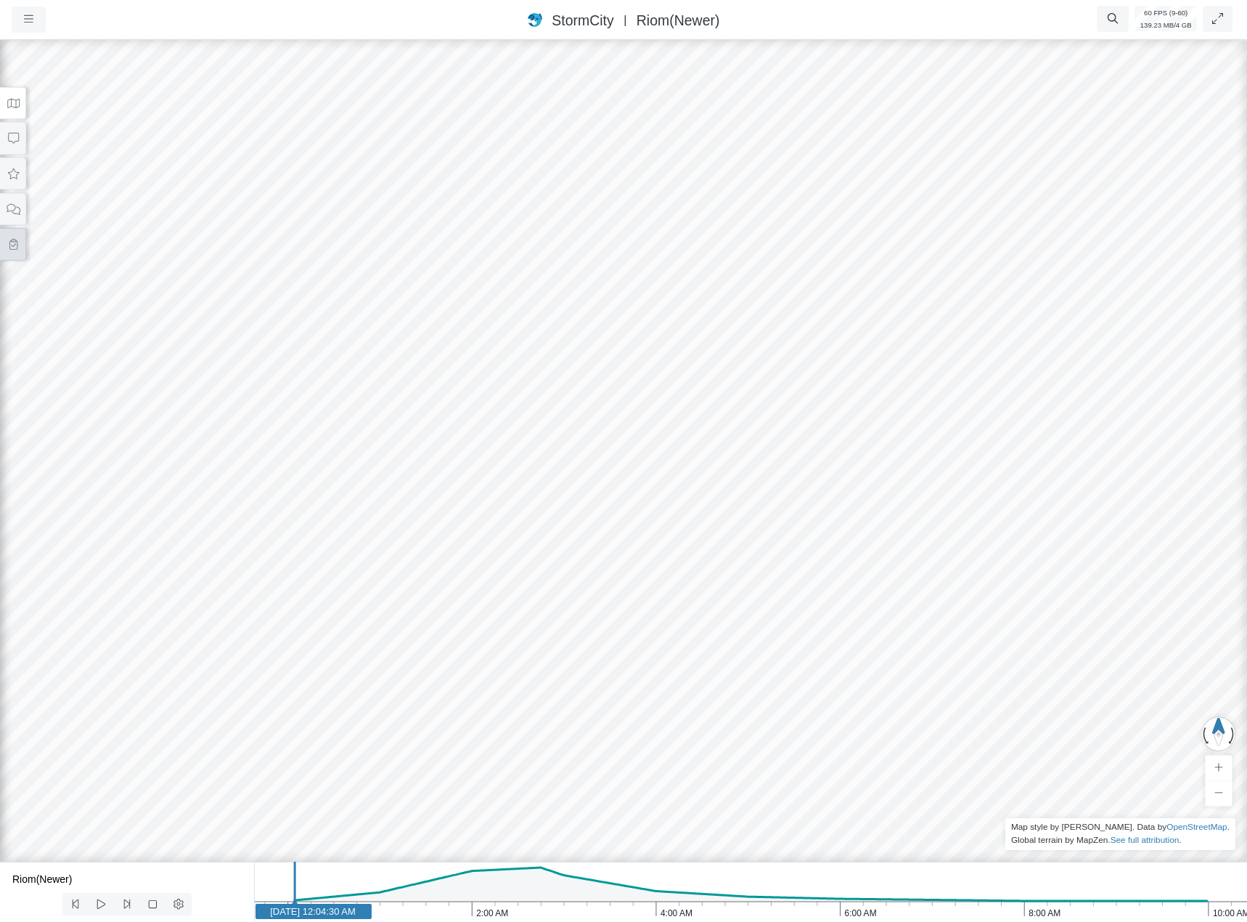
click at [9, 243] on icon at bounding box center [14, 244] width 14 height 11
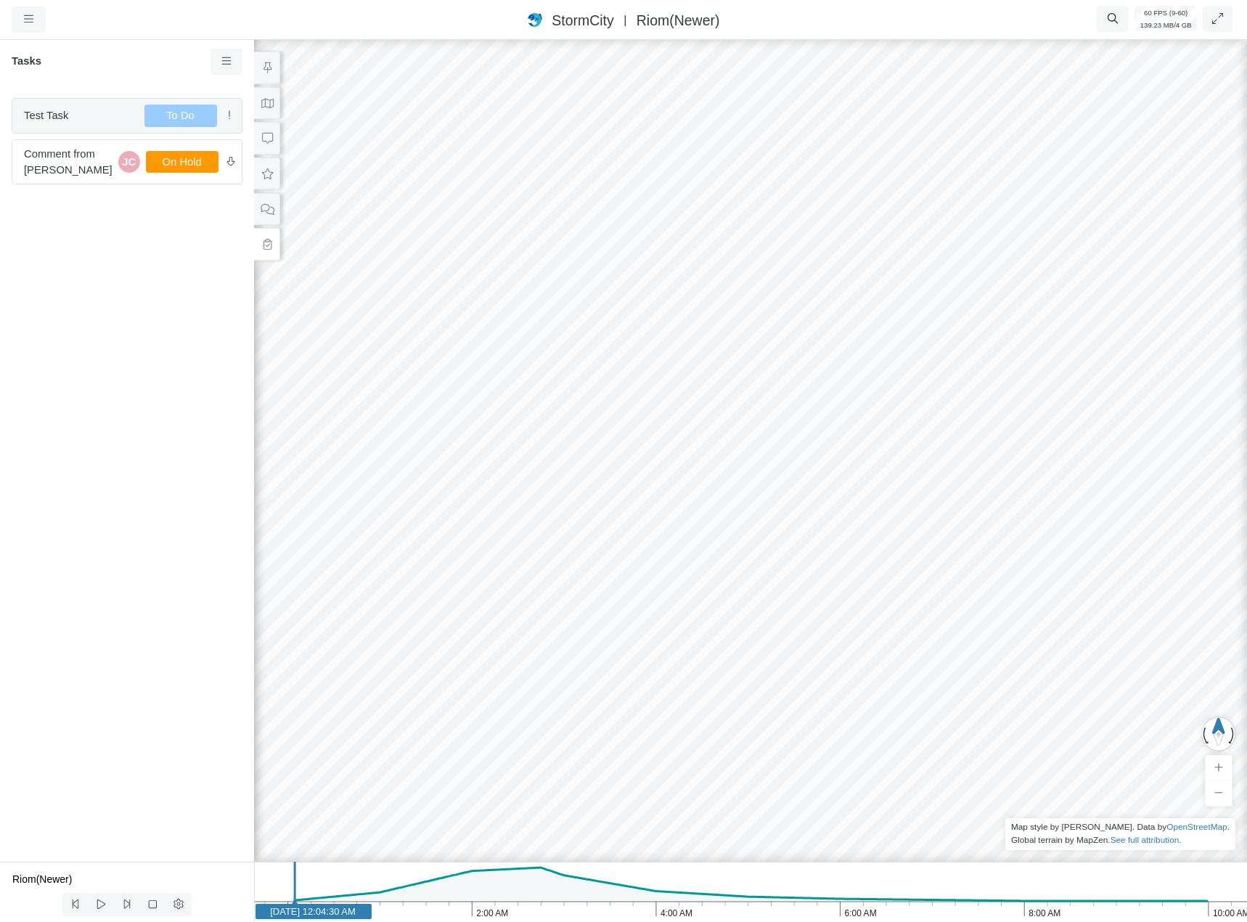
click at [82, 123] on span "Test Task" at bounding box center [78, 115] width 109 height 16
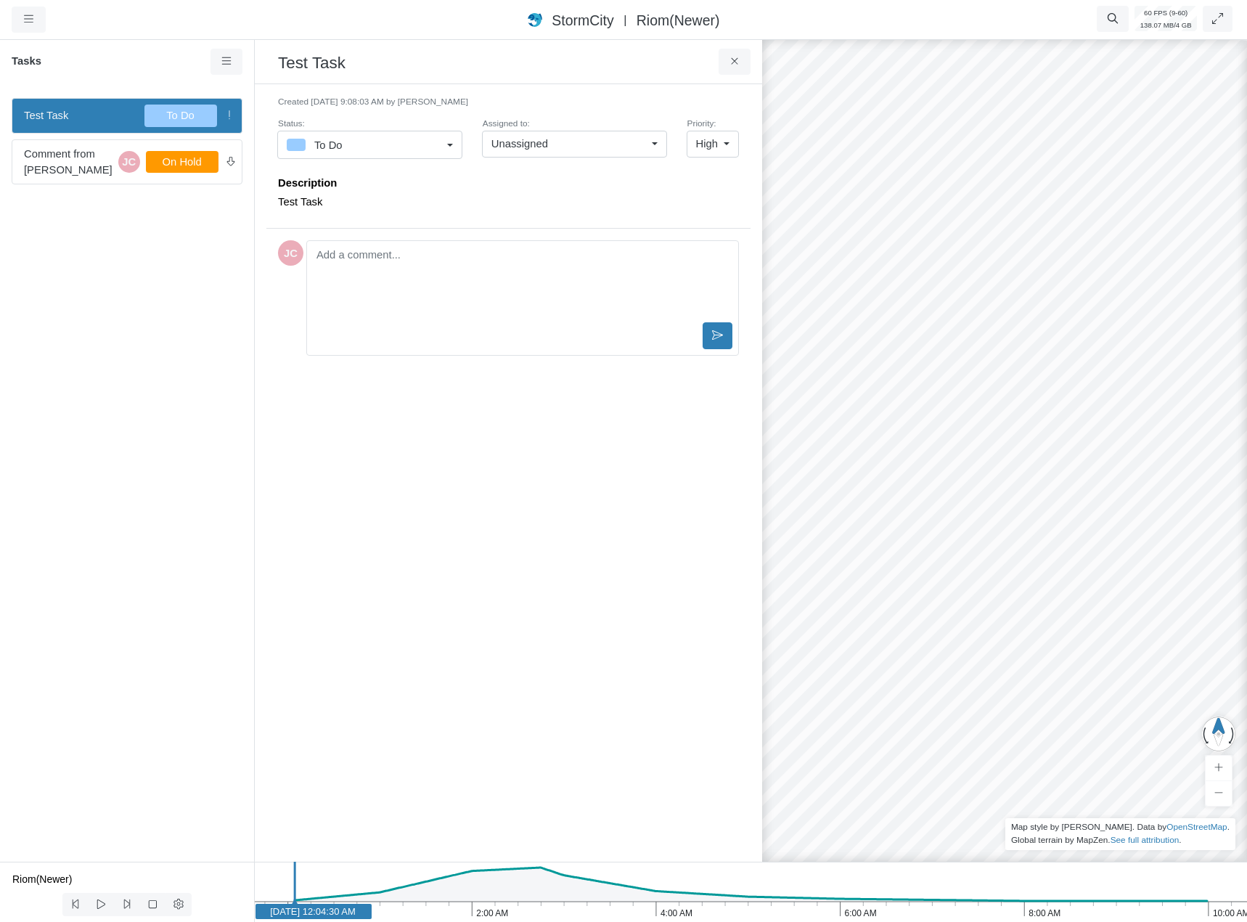
click at [476, 317] on div "Editor editing area: main" at bounding box center [522, 283] width 419 height 73
click at [453, 469] on div "Created 8/28/2025 at 9:08:03 AM by Jesse Cluthe Status: To Do To Do In Progress…" at bounding box center [508, 473] width 484 height 754
click at [234, 67] on link at bounding box center [226, 62] width 33 height 26
click at [236, 85] on link "New Task" at bounding box center [268, 89] width 109 height 22
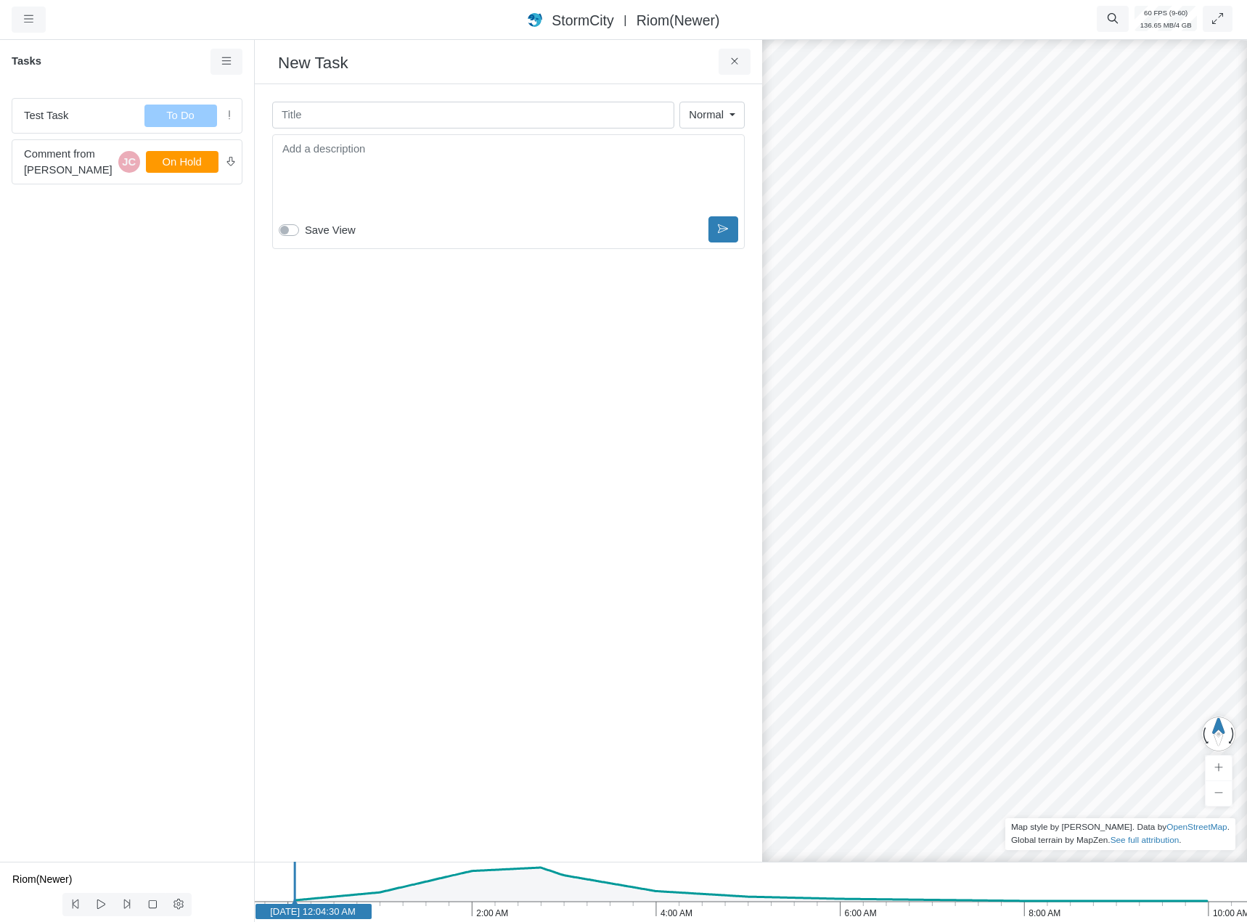
click at [345, 192] on div "Editor editing area: main" at bounding box center [508, 177] width 459 height 73
click at [377, 382] on div "Created 8/28/2025 at 9:08:03 AM by Jesse Cluthe Status: To Do To Do In Progress…" at bounding box center [508, 473] width 484 height 754
click at [374, 167] on div "Editor editing area: main" at bounding box center [508, 177] width 459 height 73
click at [397, 321] on div "Created 8/28/2025 at 9:08:03 AM by Jesse Cluthe Status: To Do To Do In Progress…" at bounding box center [508, 473] width 484 height 754
click at [734, 70] on button at bounding box center [734, 62] width 33 height 26
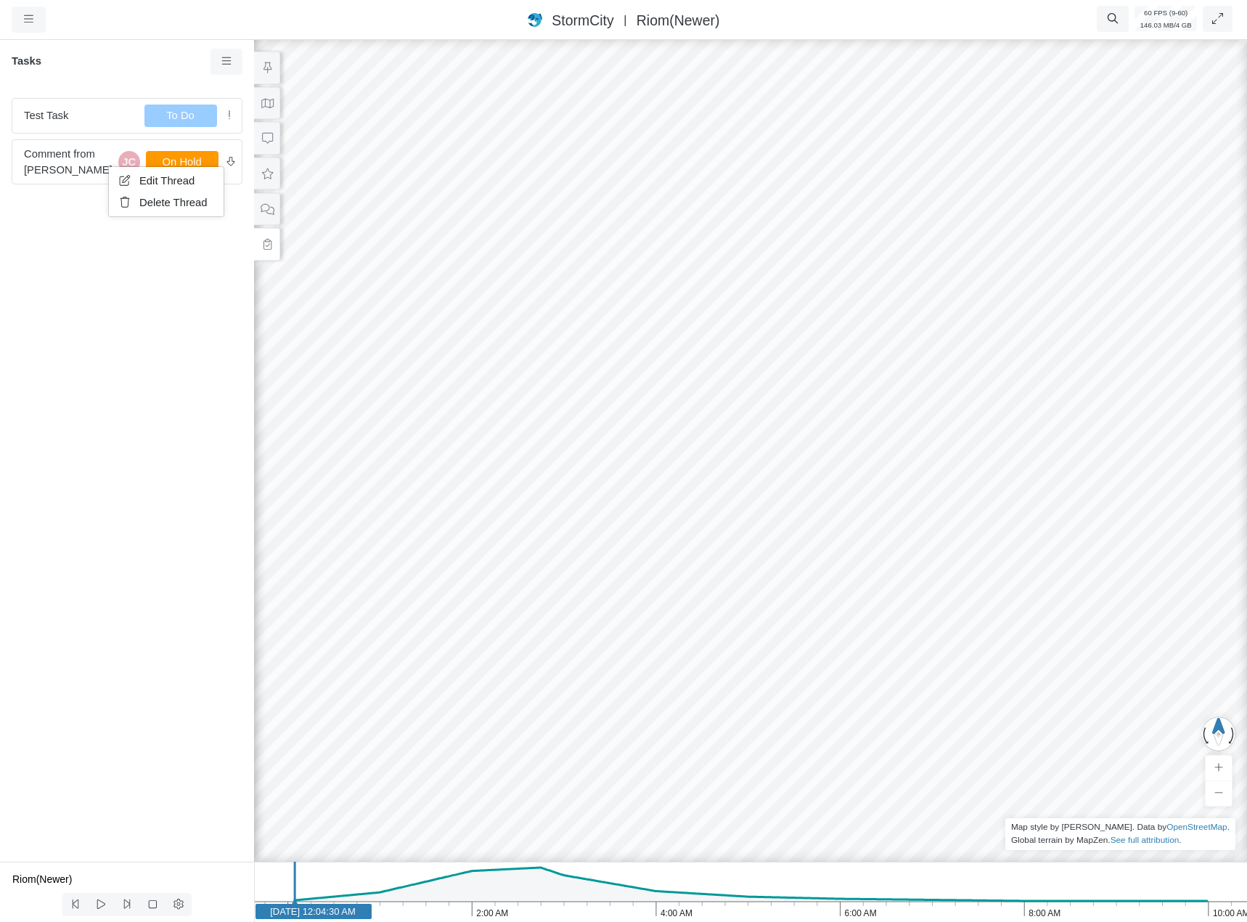
click at [120, 181] on icon at bounding box center [125, 180] width 15 height 11
type input "Comment from [PERSON_NAME]"
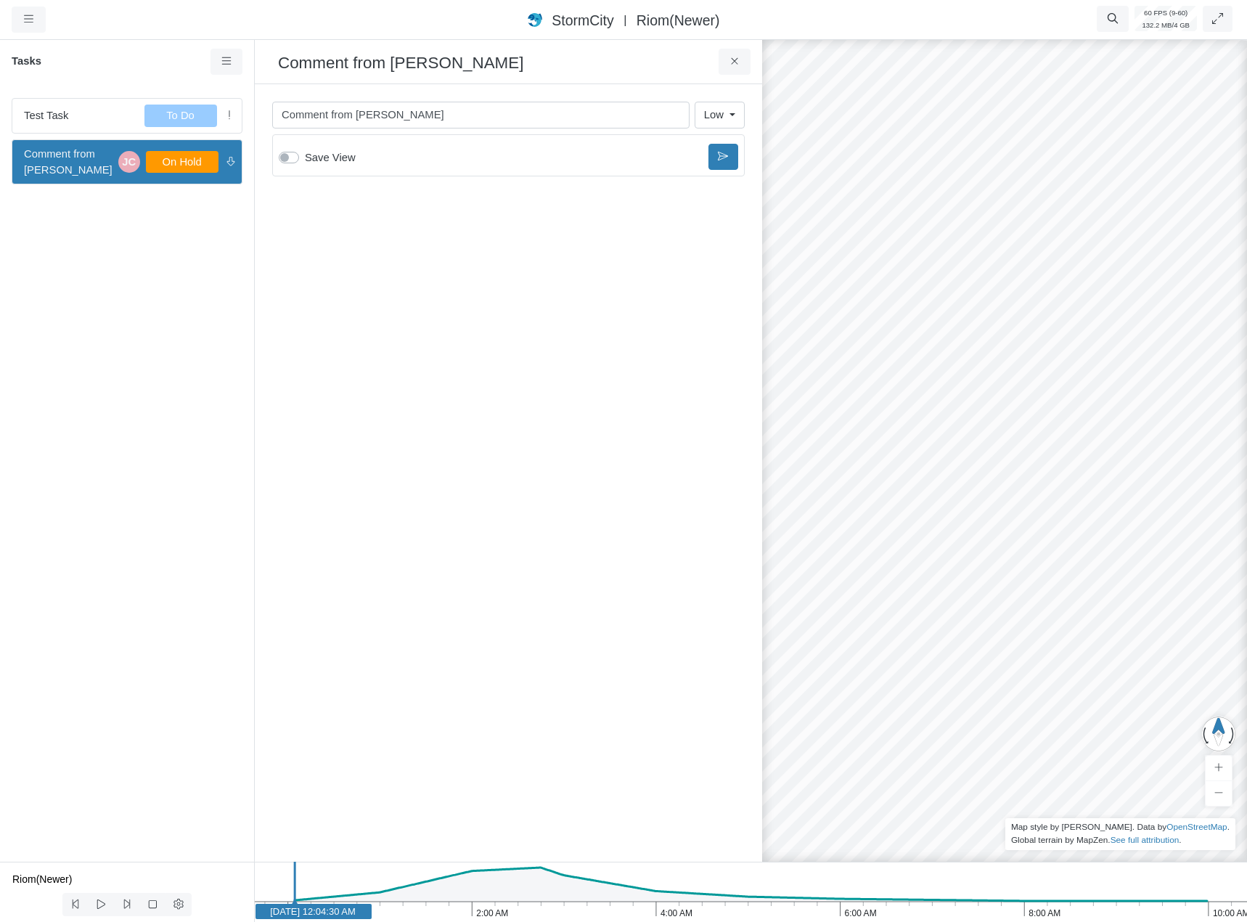
click at [426, 243] on div "Created 8/28/2025 at 9:08:03 AM by Jesse Cluthe Status: To Do To Do In Progress…" at bounding box center [508, 473] width 484 height 754
click at [382, 268] on div "Created 8/28/2025 at 9:08:03 AM by Jesse Cluthe Status: To Do To Do In Progress…" at bounding box center [508, 473] width 484 height 754
drag, startPoint x: 116, startPoint y: 292, endPoint x: 364, endPoint y: 244, distance: 252.7
click at [131, 293] on div "Test Task To Do Comment from Jesse Cluthe JC On Hold" at bounding box center [127, 473] width 254 height 775
click at [734, 60] on icon at bounding box center [735, 61] width 14 height 11
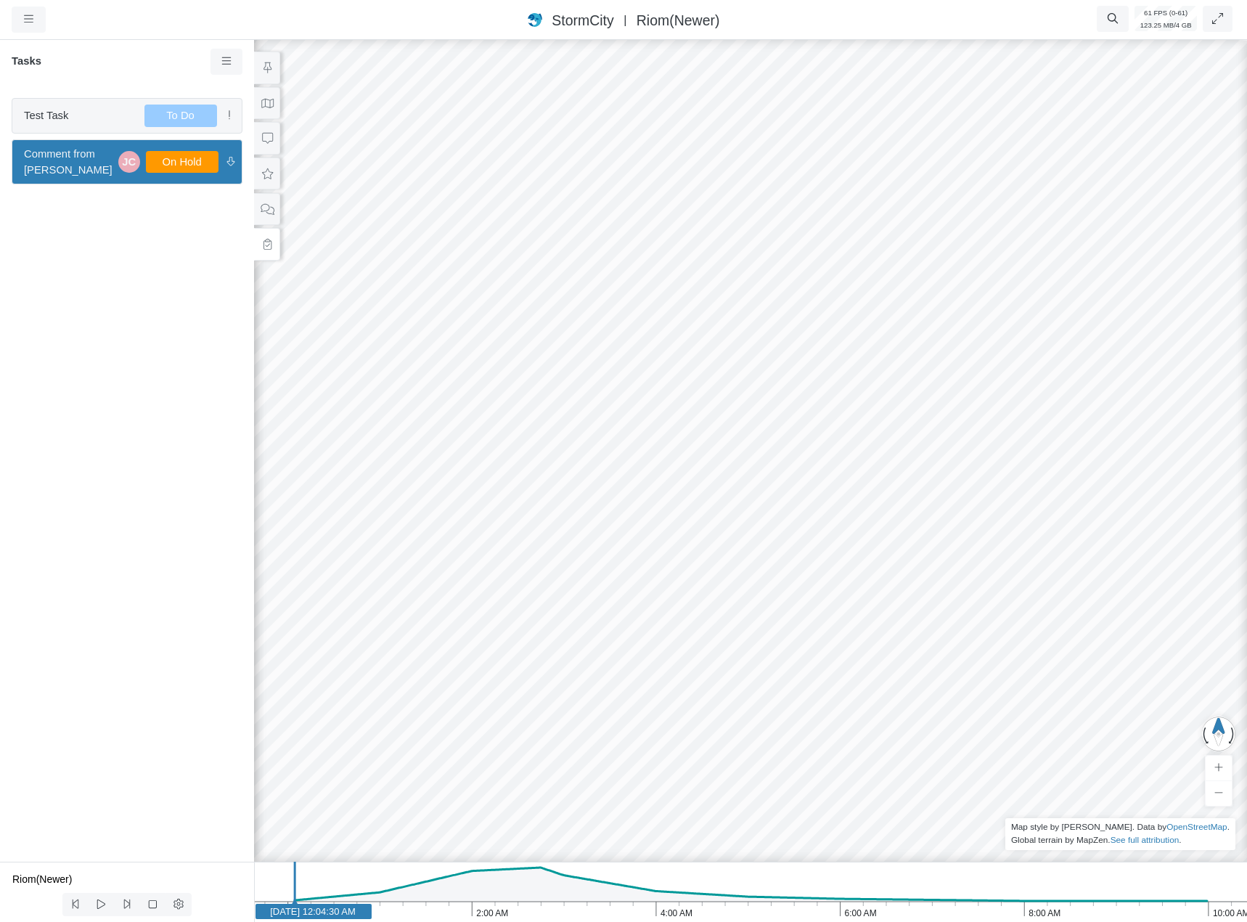
click at [102, 118] on span "Test Task" at bounding box center [78, 115] width 109 height 16
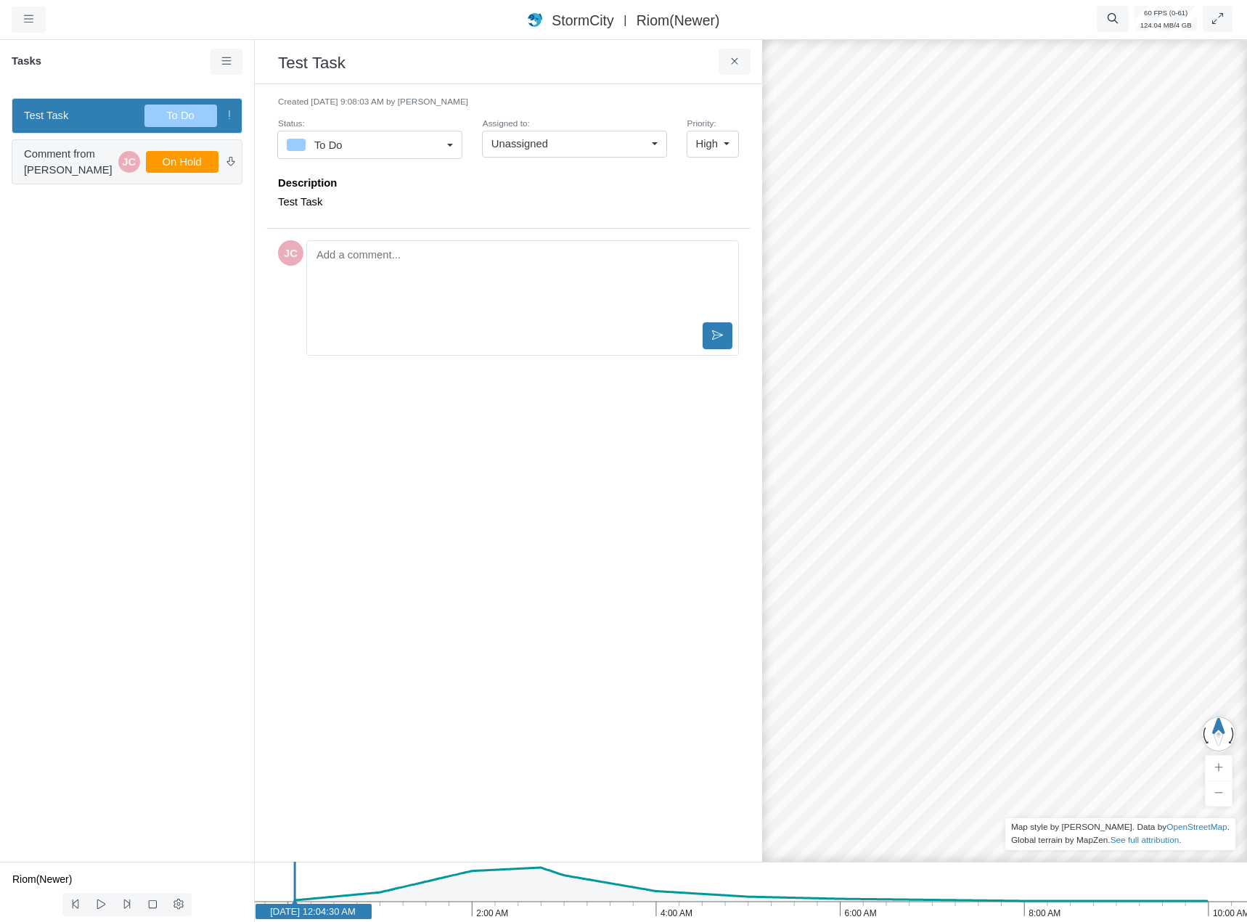
click at [94, 169] on span "Comment from [PERSON_NAME]" at bounding box center [68, 162] width 89 height 32
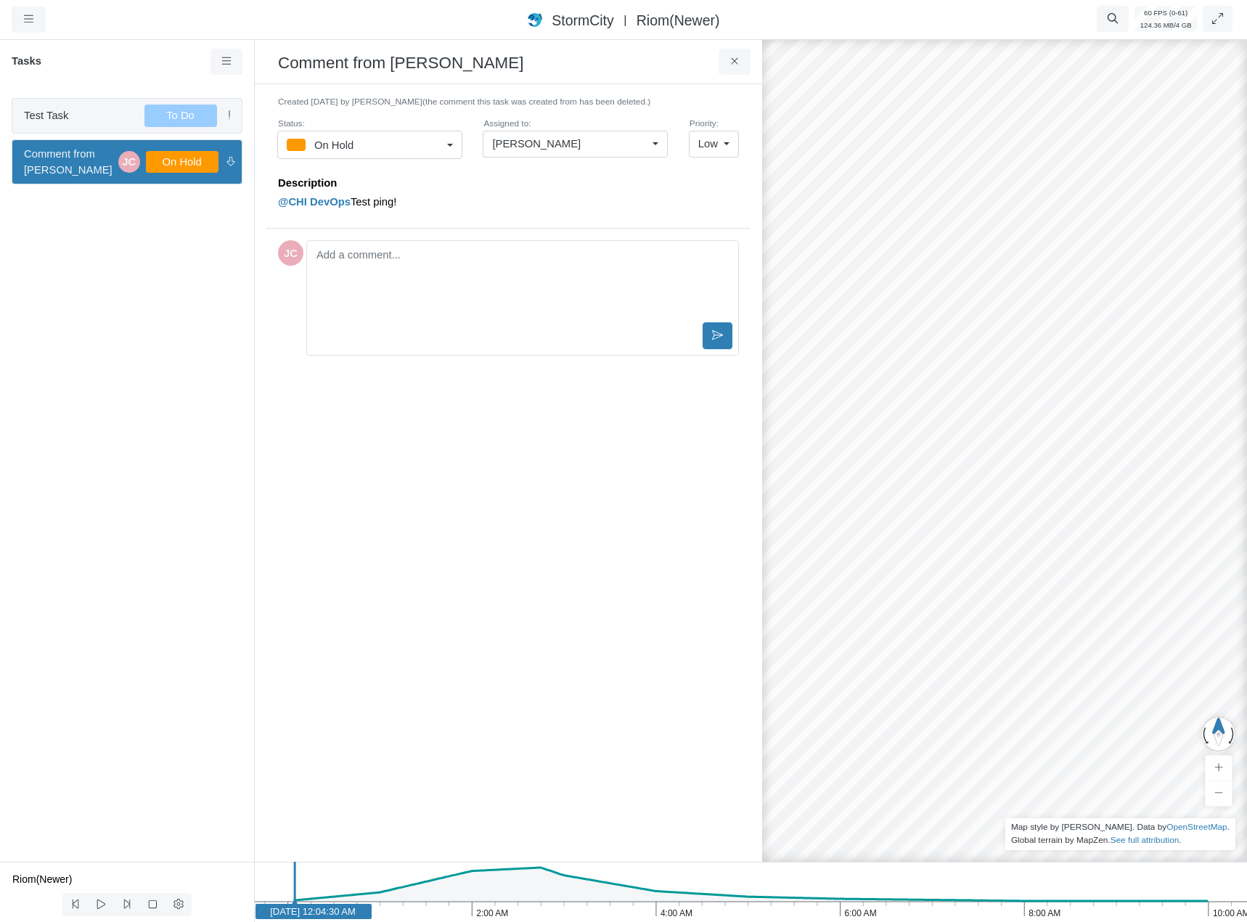
click at [89, 129] on div "Test Task To Do" at bounding box center [127, 115] width 231 height 35
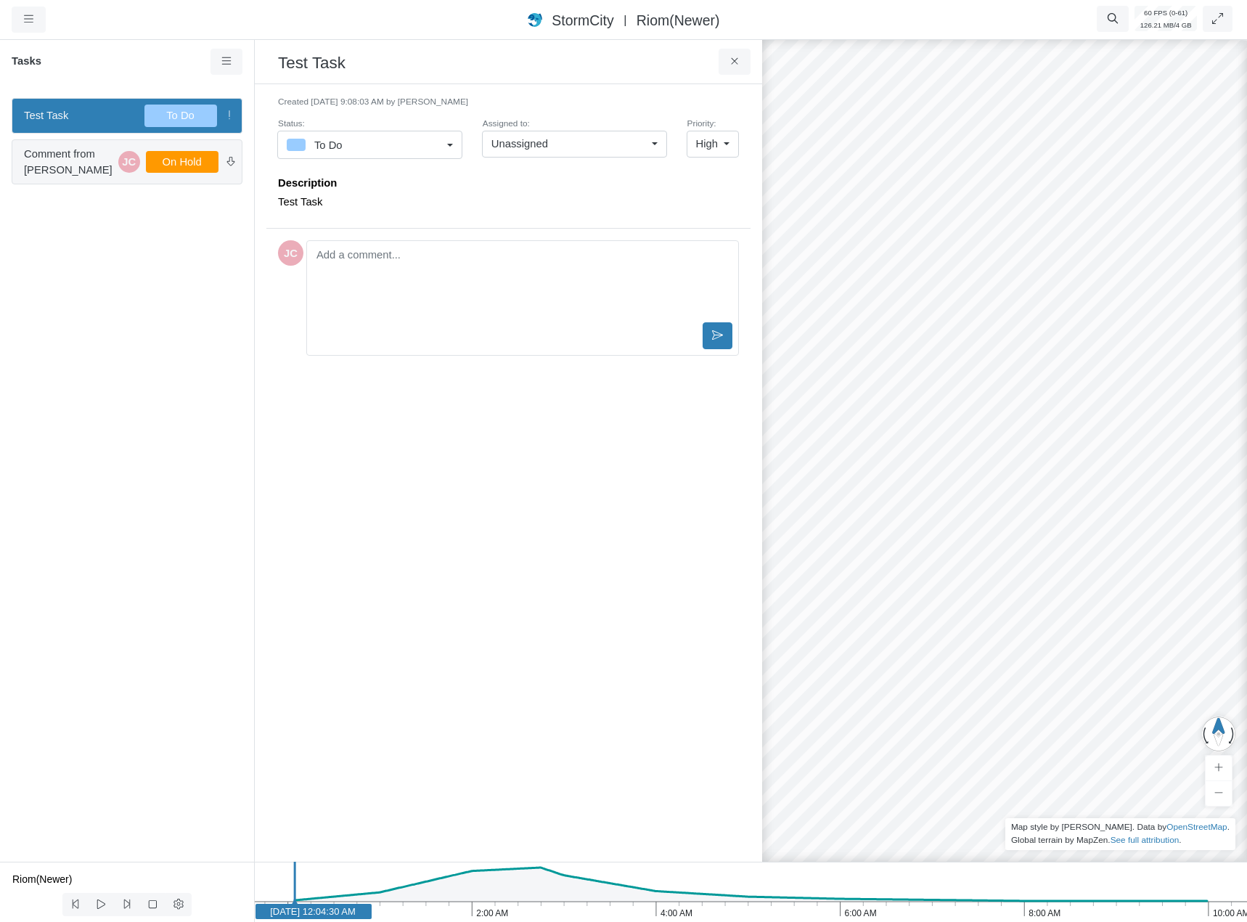
click at [84, 152] on span "Comment from [PERSON_NAME]" at bounding box center [68, 162] width 89 height 32
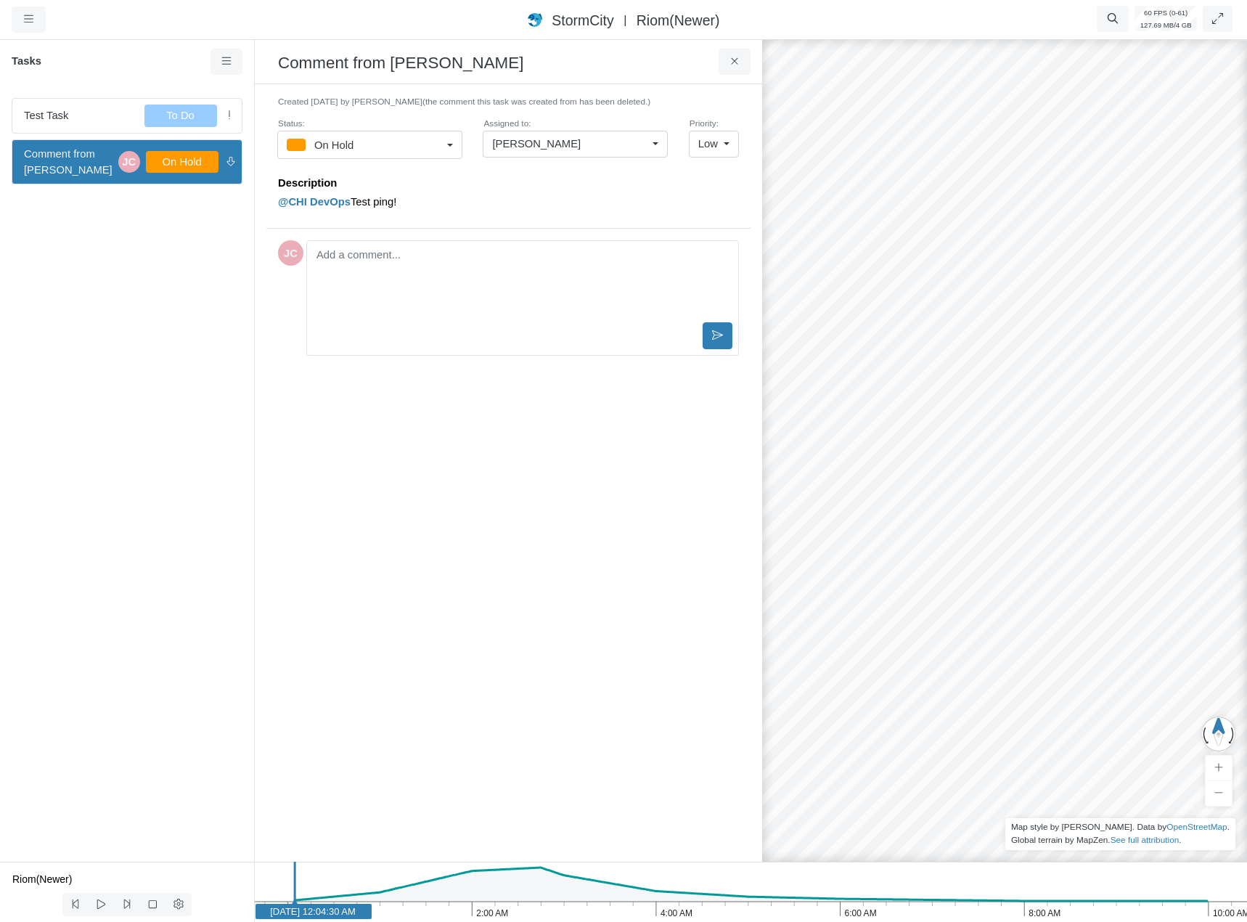
click at [111, 353] on div "Test Task To Do Comment from Jesse Cluthe JC On Hold" at bounding box center [127, 473] width 254 height 775
click at [94, 115] on span "Test Task" at bounding box center [78, 115] width 109 height 16
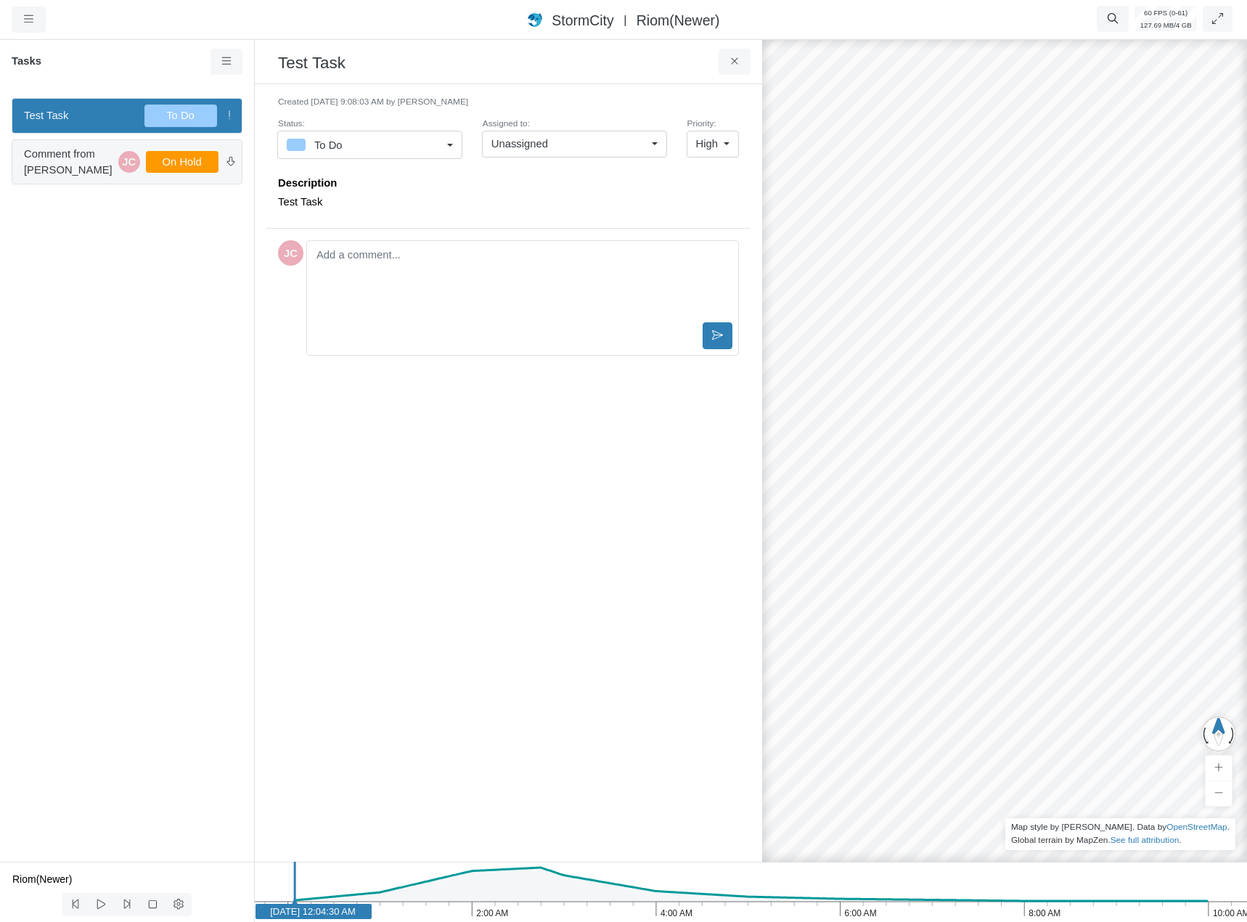
click at [70, 152] on span "Comment from [PERSON_NAME]" at bounding box center [68, 162] width 89 height 32
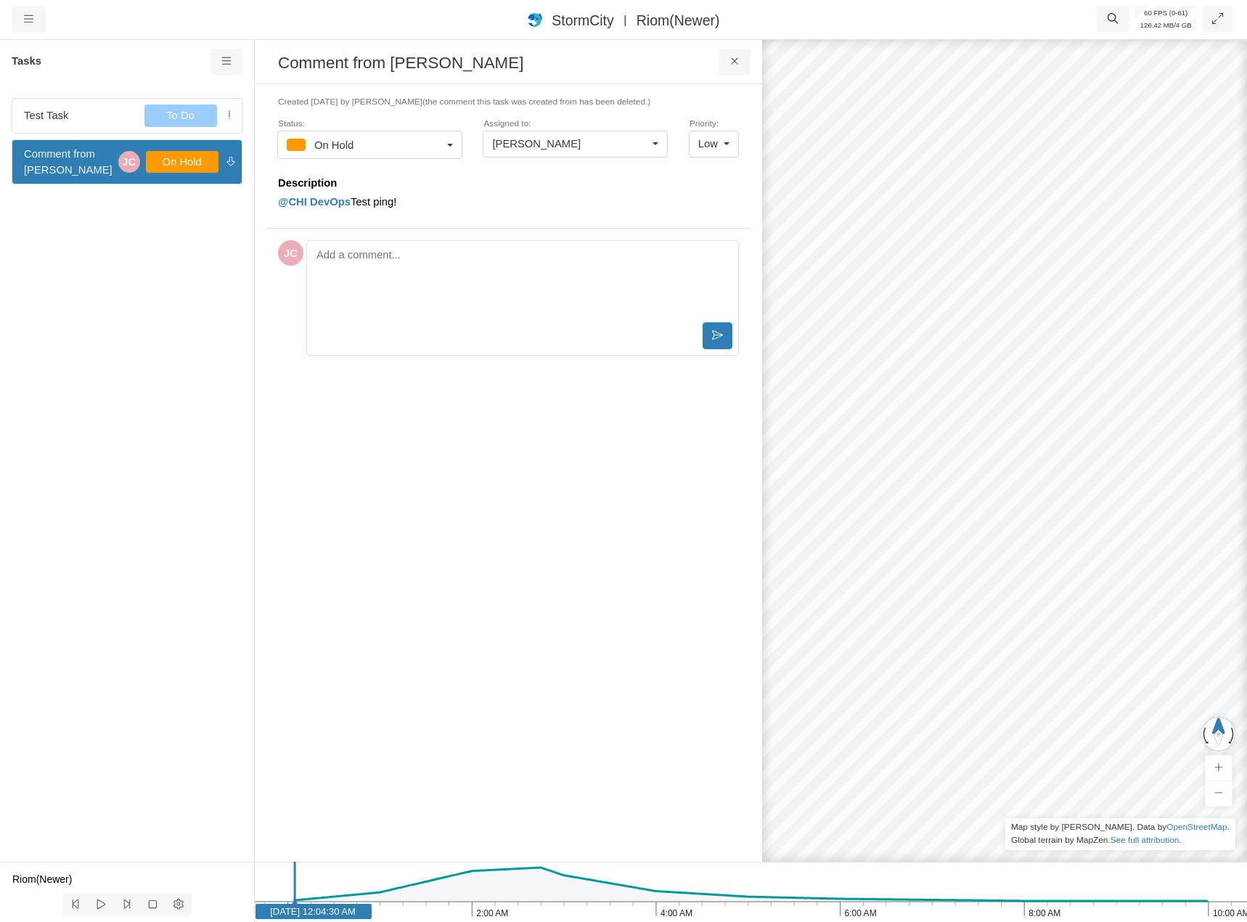
click at [404, 140] on div "On Hold" at bounding box center [364, 145] width 155 height 18
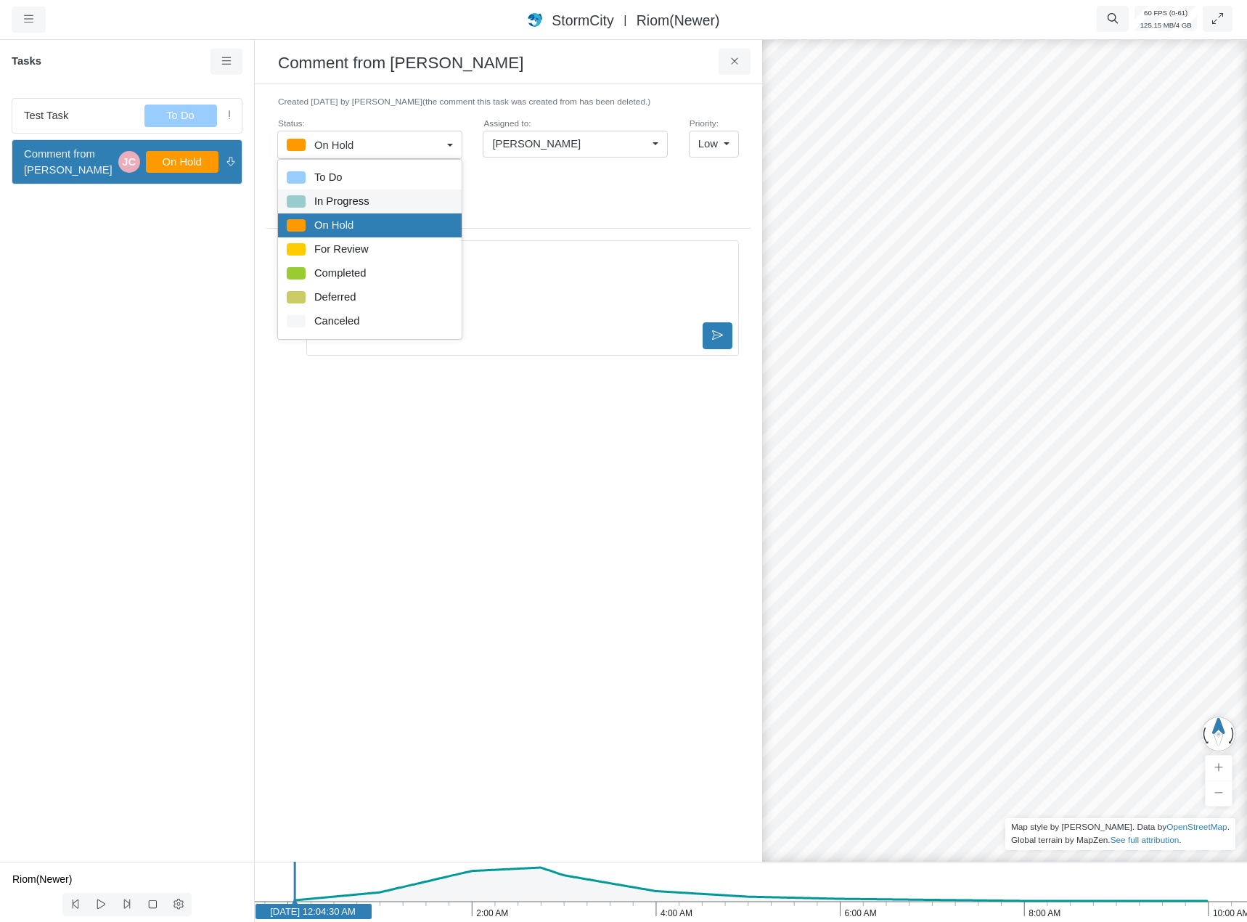
click at [366, 205] on span "In Progress" at bounding box center [341, 201] width 55 height 16
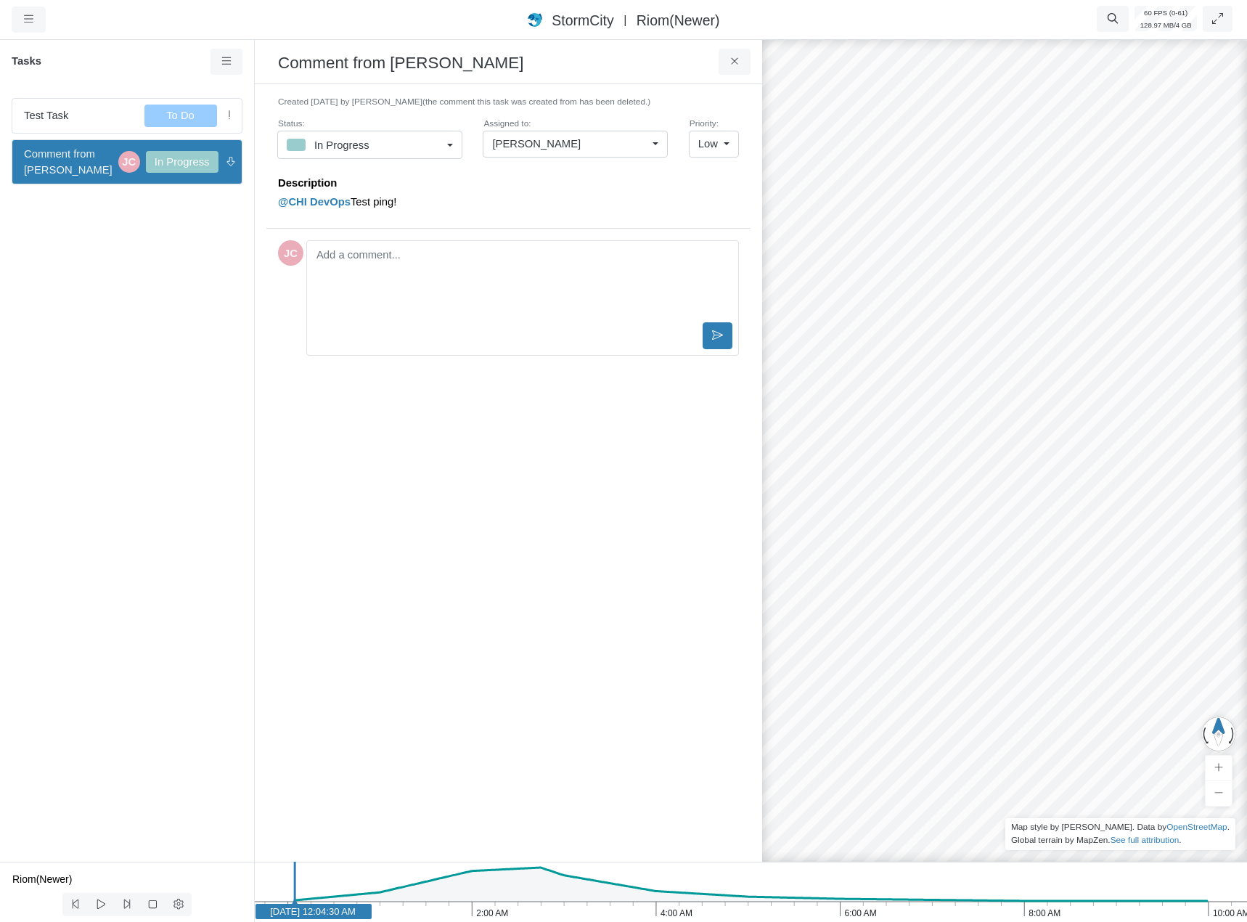
click at [365, 127] on div "Status: In Progress To Do In Progress On Hold For Review Completed Deferred Can…" at bounding box center [370, 137] width 184 height 44
click at [363, 137] on span "In Progress" at bounding box center [341, 145] width 55 height 16
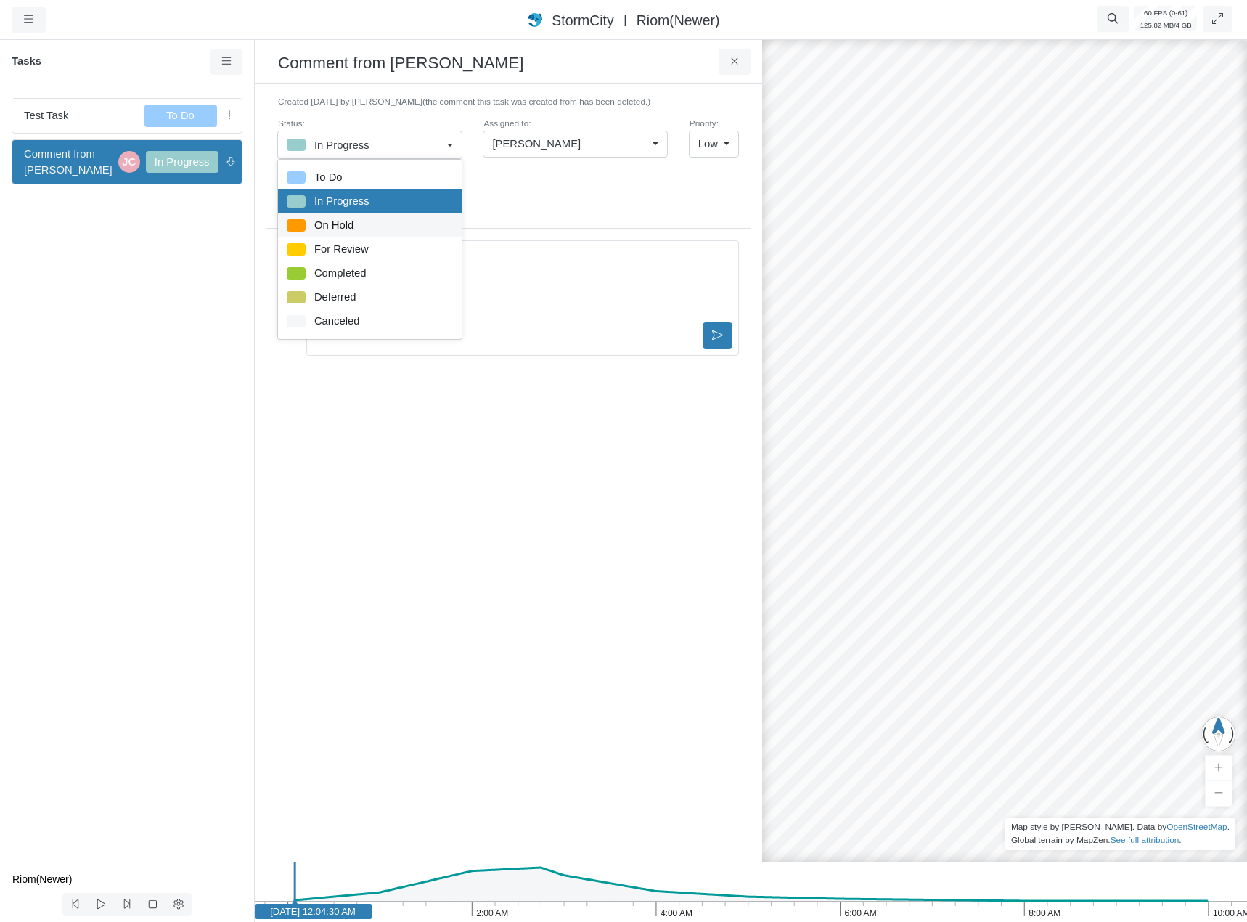
click at [341, 226] on span "On Hold" at bounding box center [333, 225] width 39 height 16
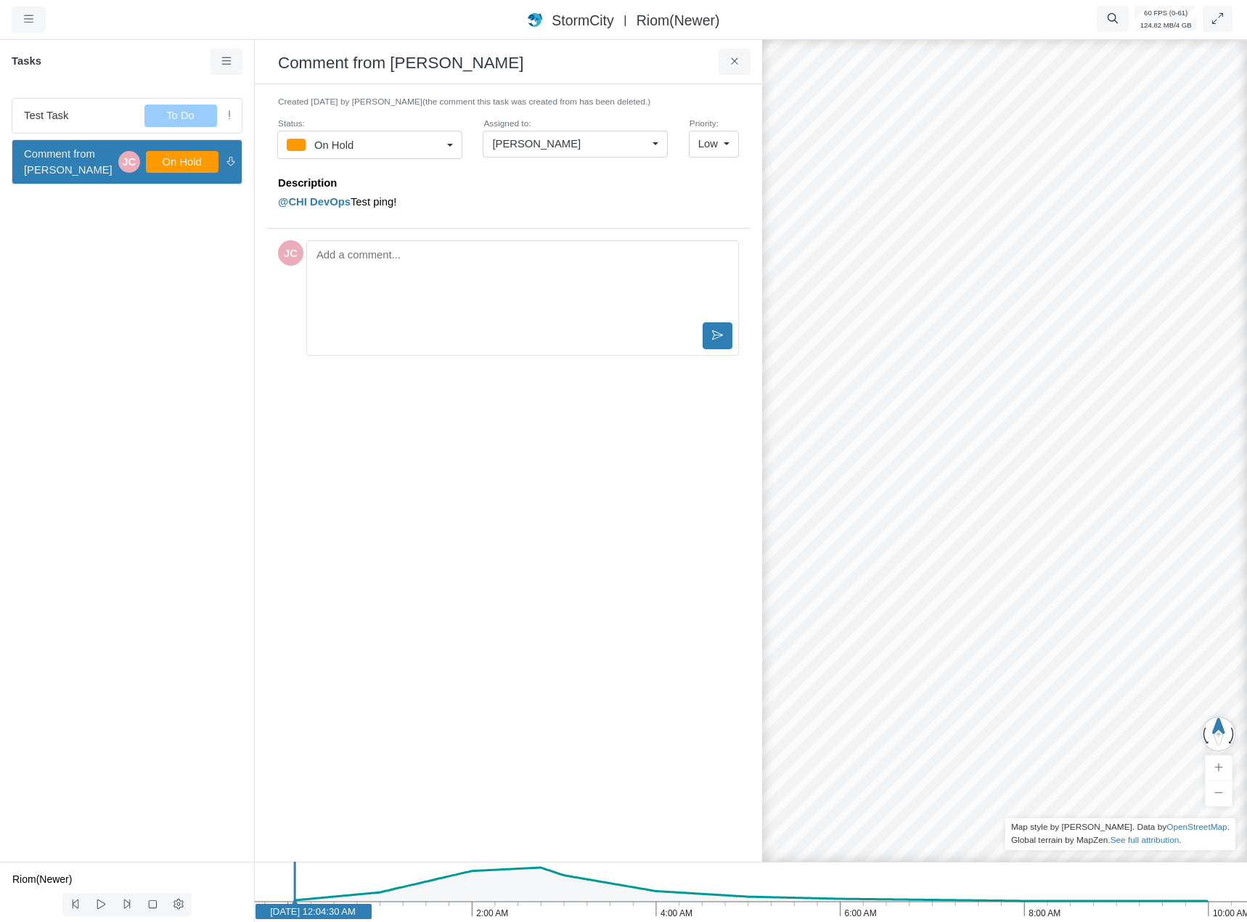
click at [390, 136] on div "On Hold" at bounding box center [364, 145] width 155 height 18
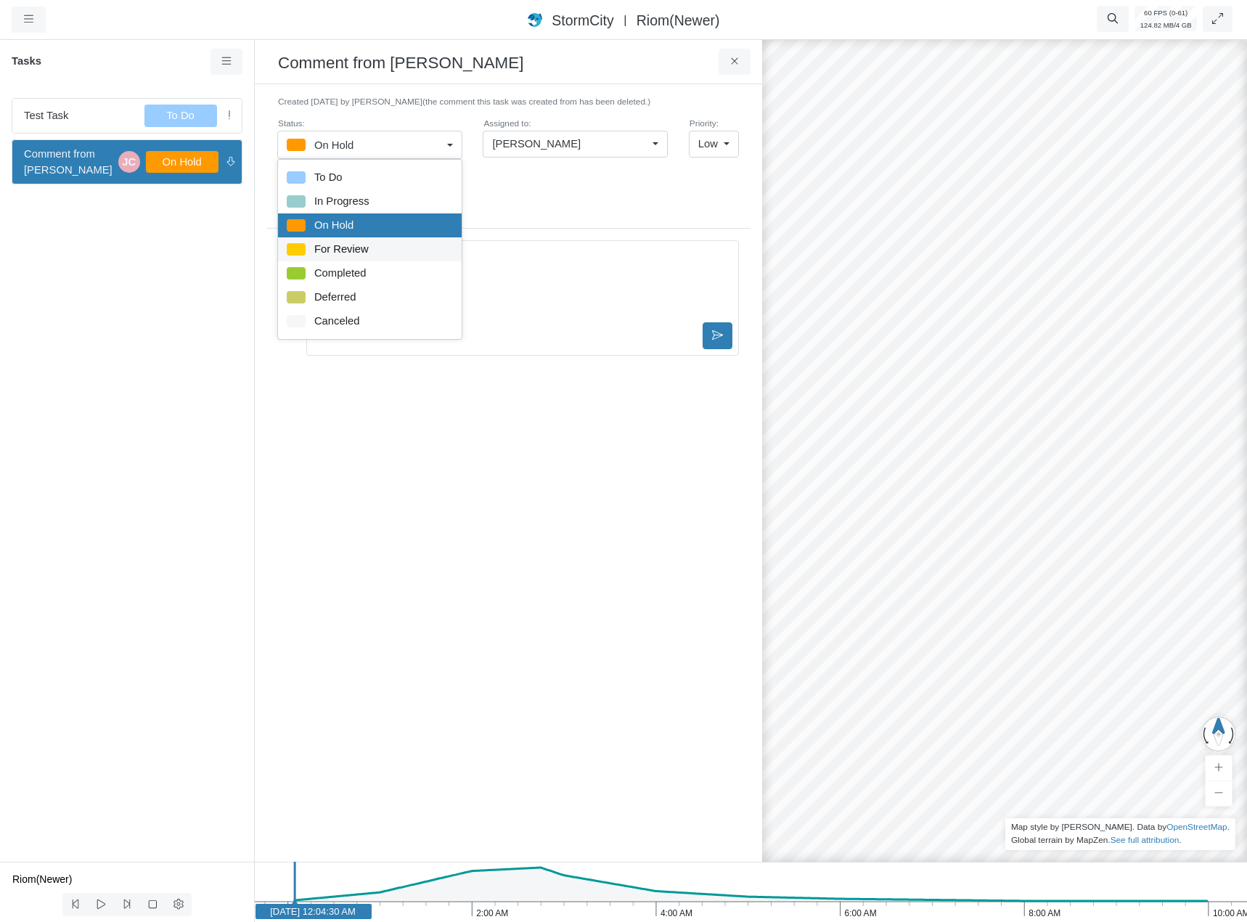
click at [348, 250] on span "For Review" at bounding box center [341, 249] width 54 height 16
